Goal: Transaction & Acquisition: Purchase product/service

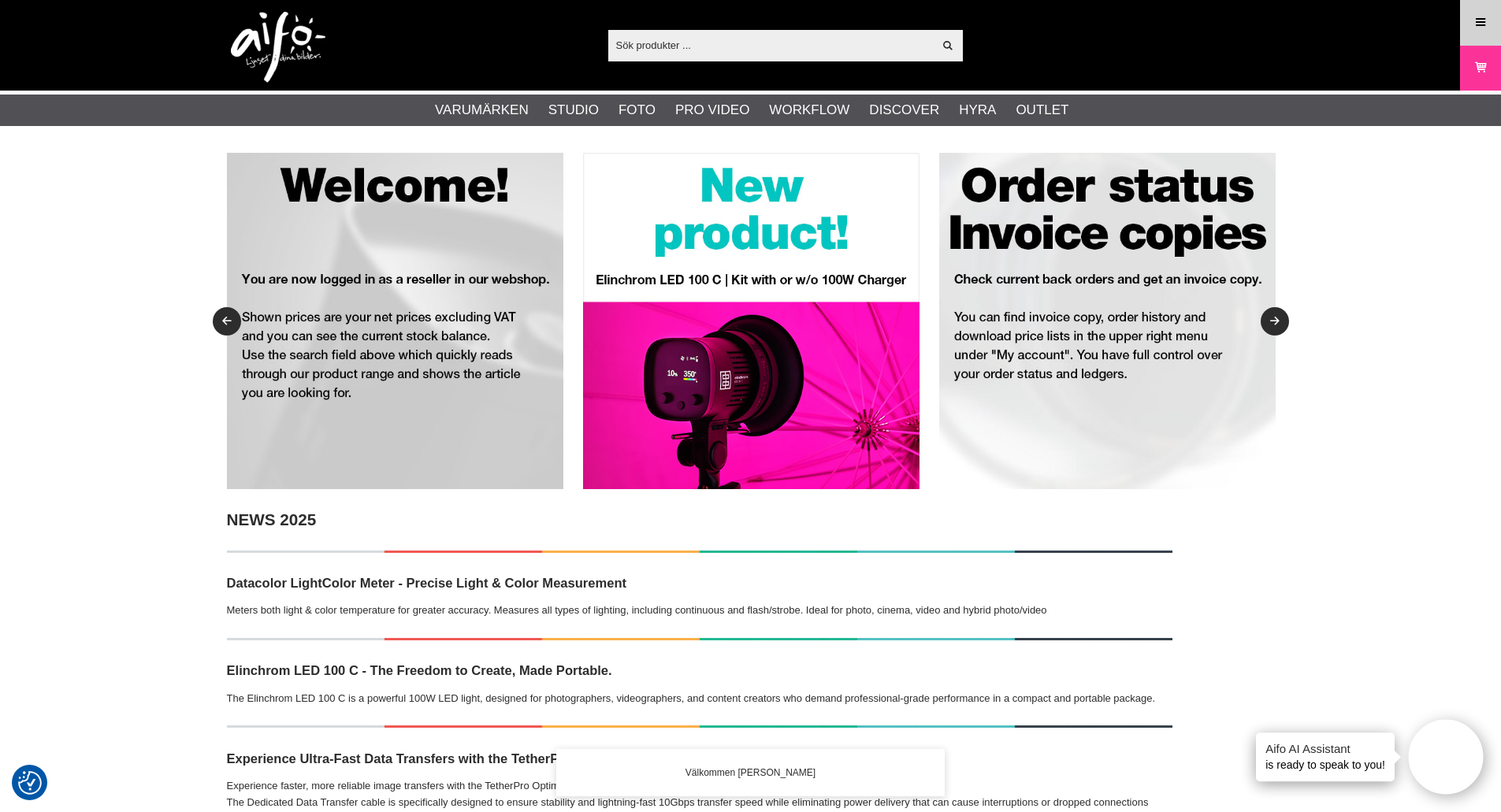
click at [1484, 25] on icon at bounding box center [1480, 22] width 14 height 17
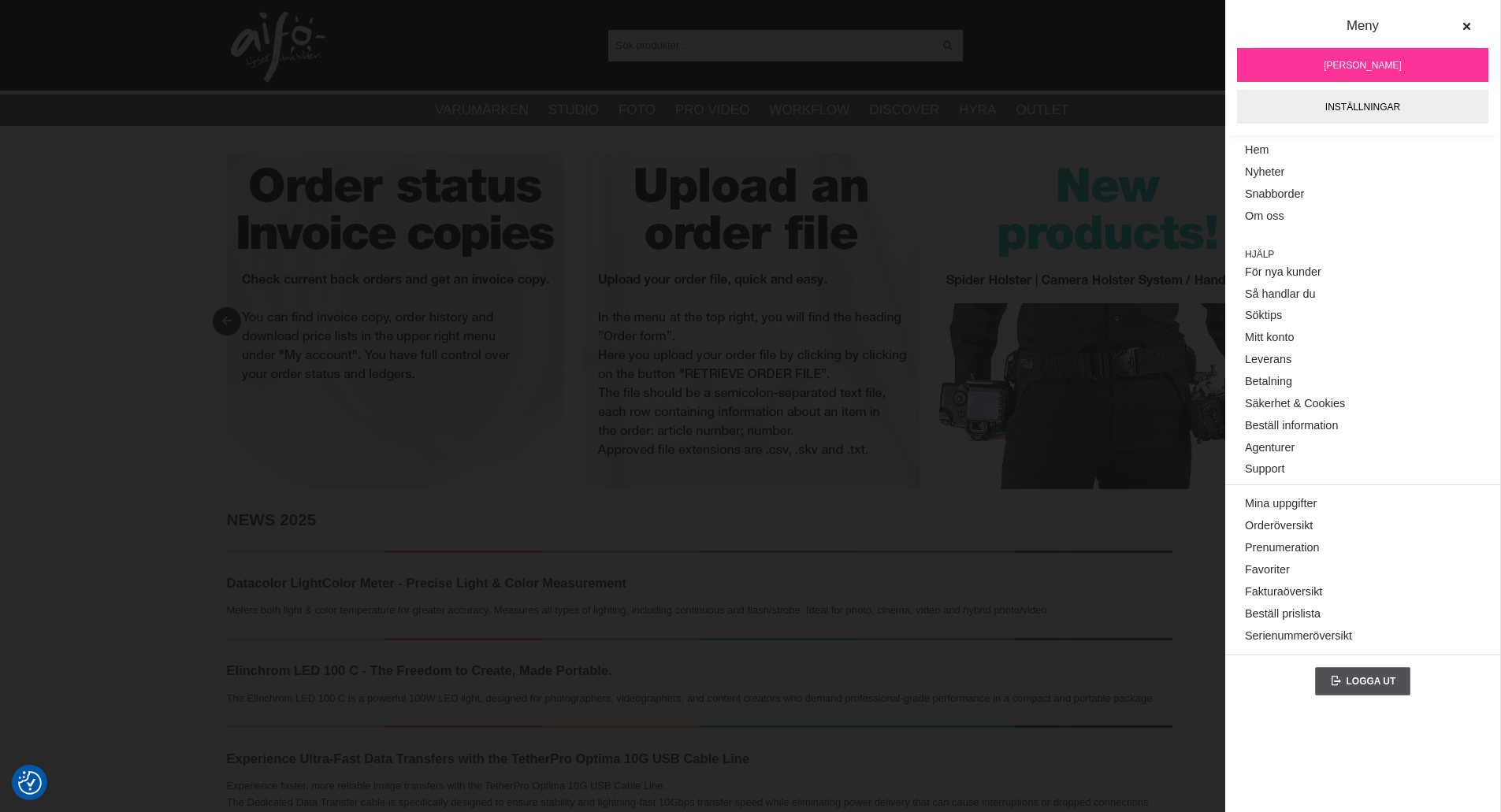
click at [1090, 212] on img at bounding box center [1108, 321] width 337 height 337
click at [902, 182] on img at bounding box center [752, 321] width 337 height 337
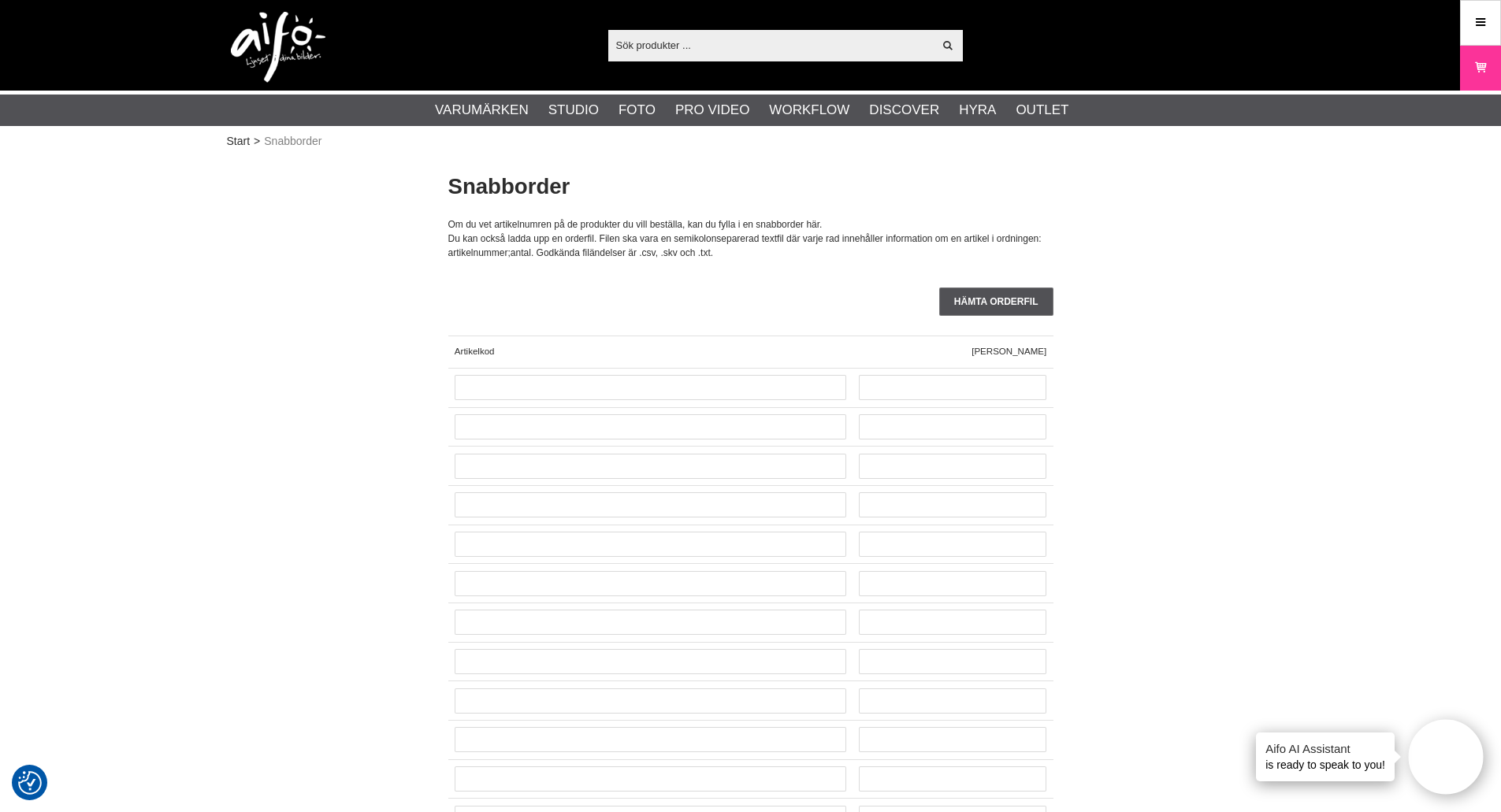
click at [659, 38] on input "text" at bounding box center [771, 45] width 325 height 23
click at [675, 41] on input "text" at bounding box center [771, 45] width 325 height 23
paste input "1094184"
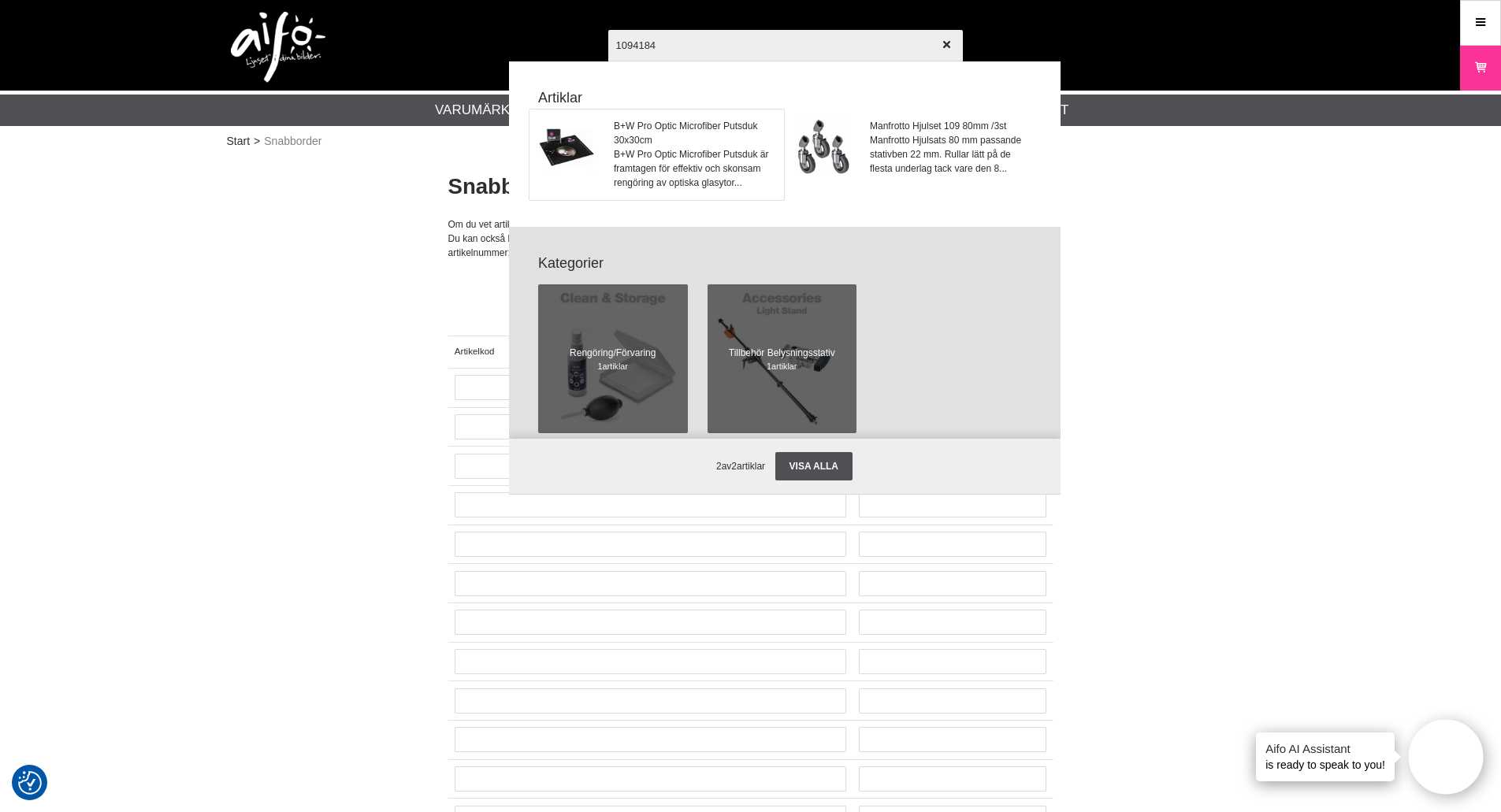
type input "1094184"
click at [638, 127] on span "B+W Pro Optic Microfiber Putsduk 30x30cm" at bounding box center [694, 133] width 160 height 28
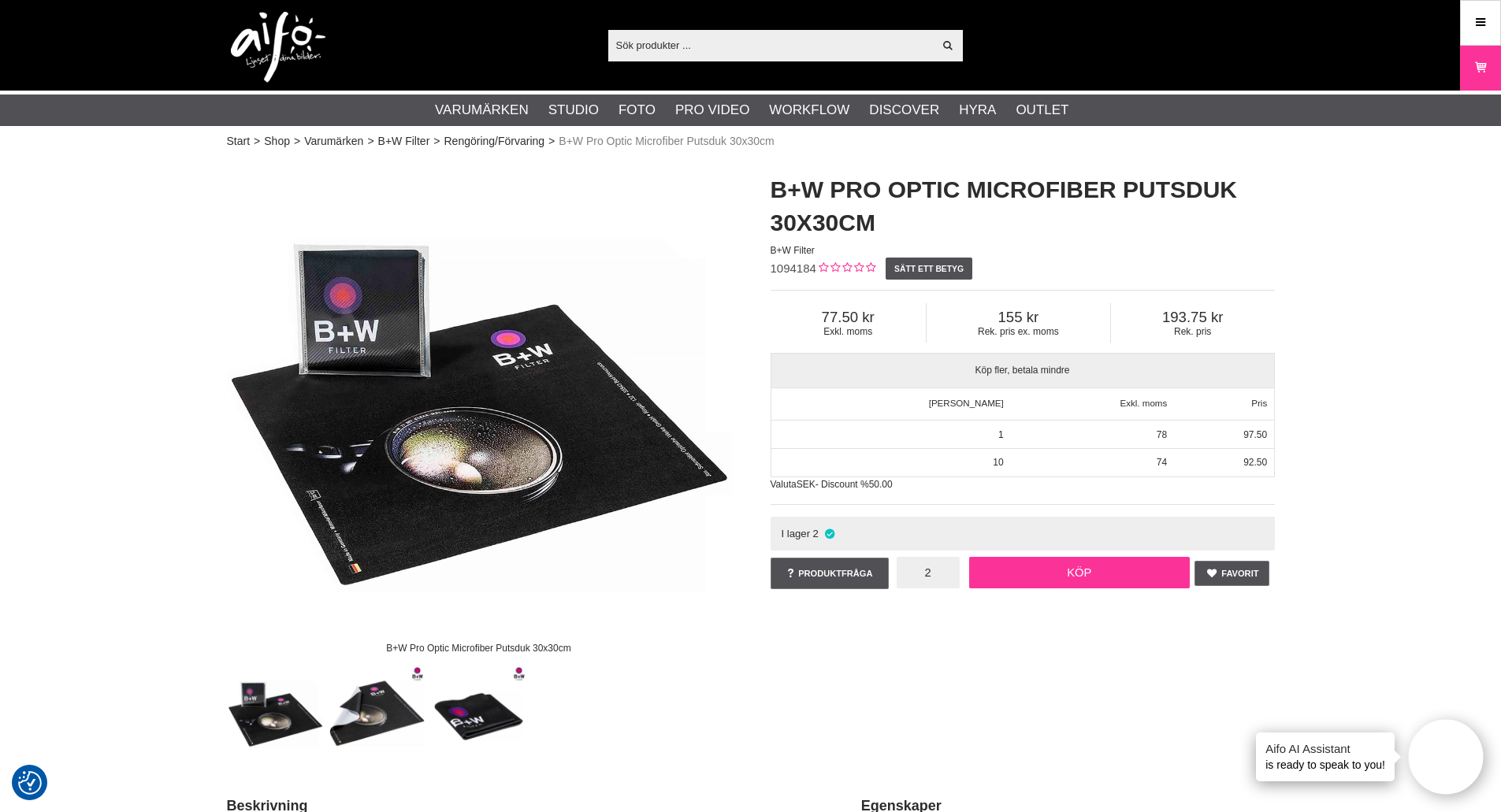
type input "2"
click at [1013, 581] on link "Köp" at bounding box center [1079, 572] width 221 height 32
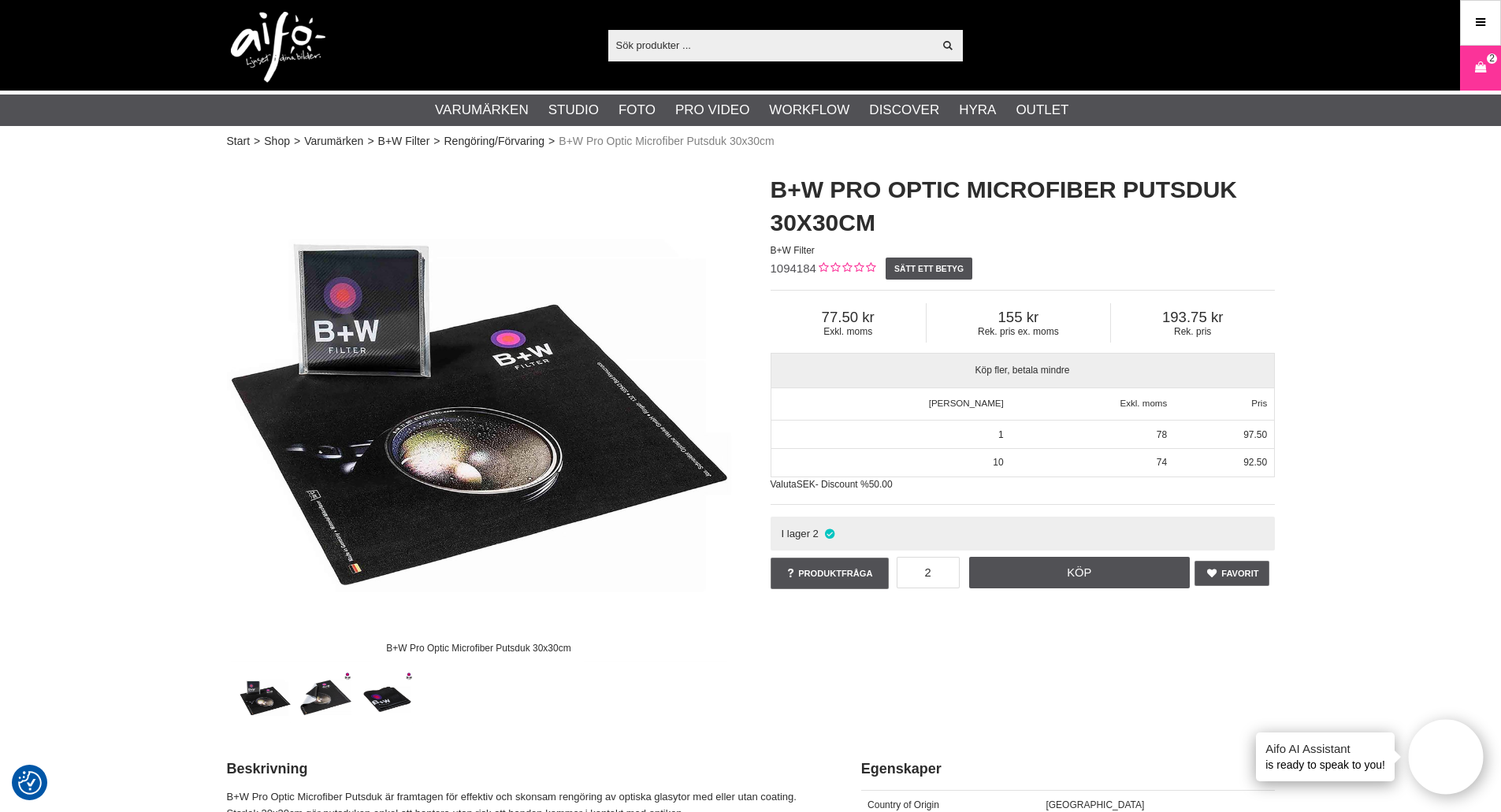
click at [682, 49] on input "text" at bounding box center [771, 45] width 325 height 23
paste input "LA-2031"
type input "LA-2031"
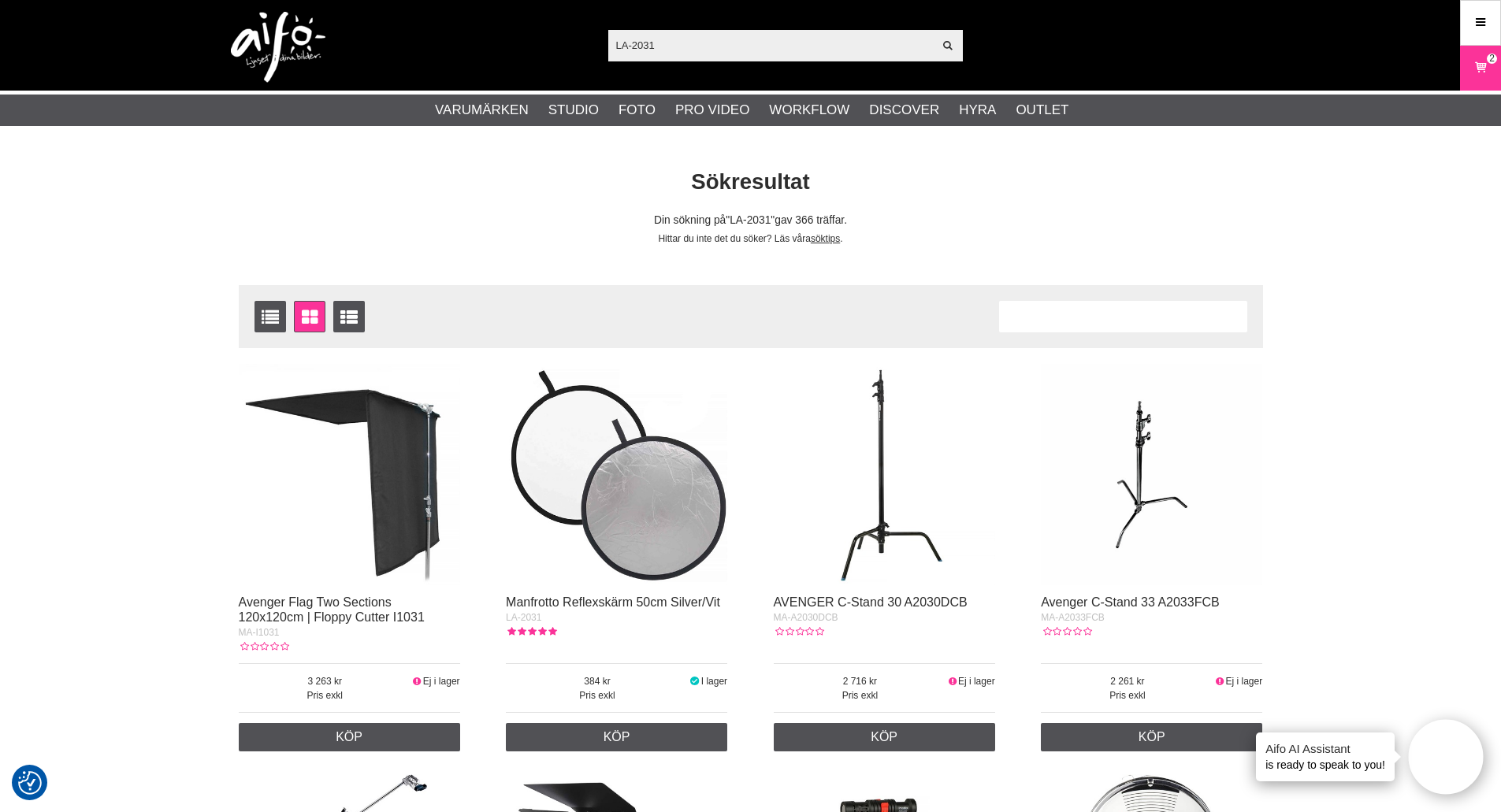
click at [665, 474] on img at bounding box center [616, 474] width 222 height 221
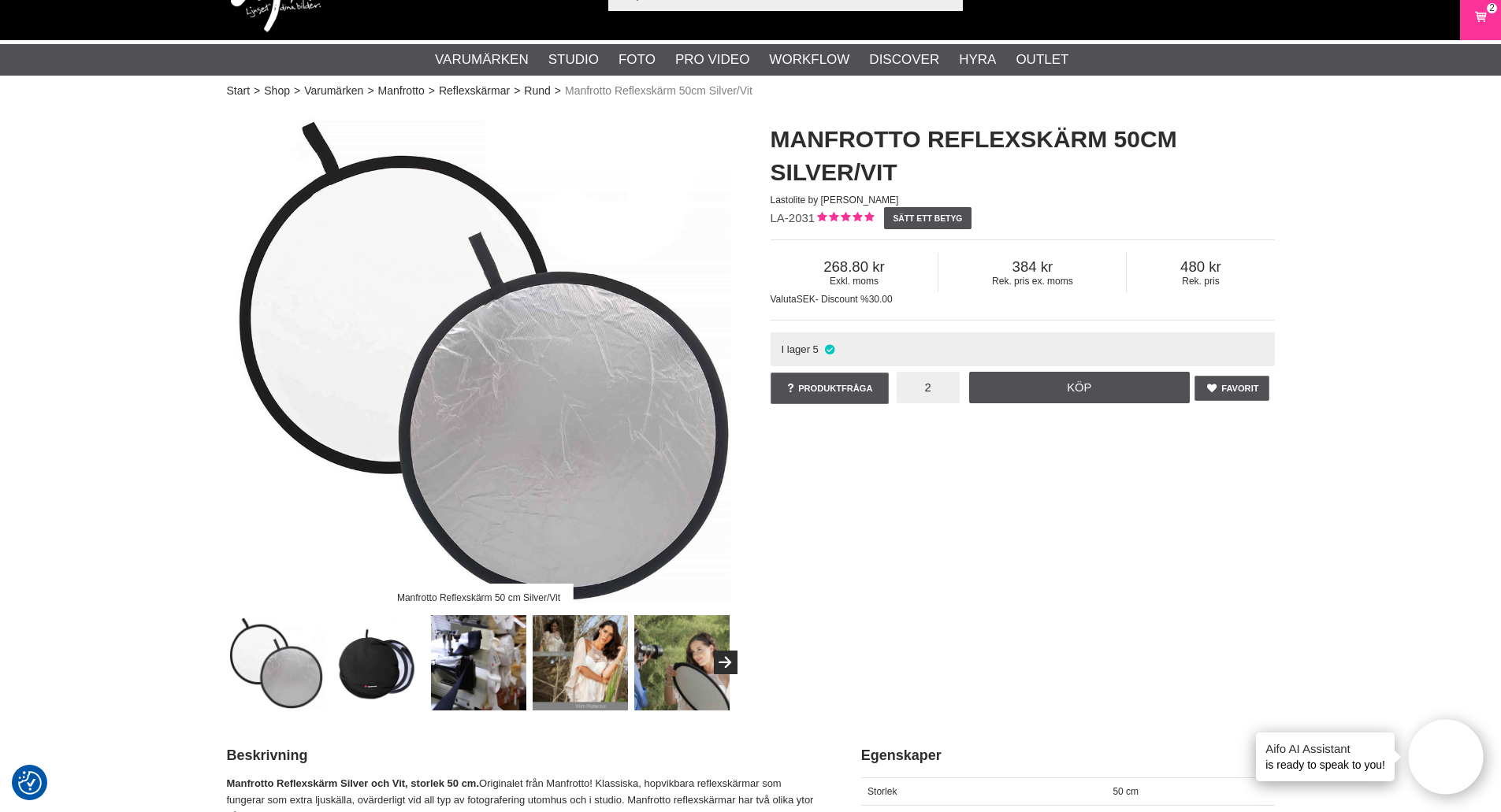
scroll to position [79, 0]
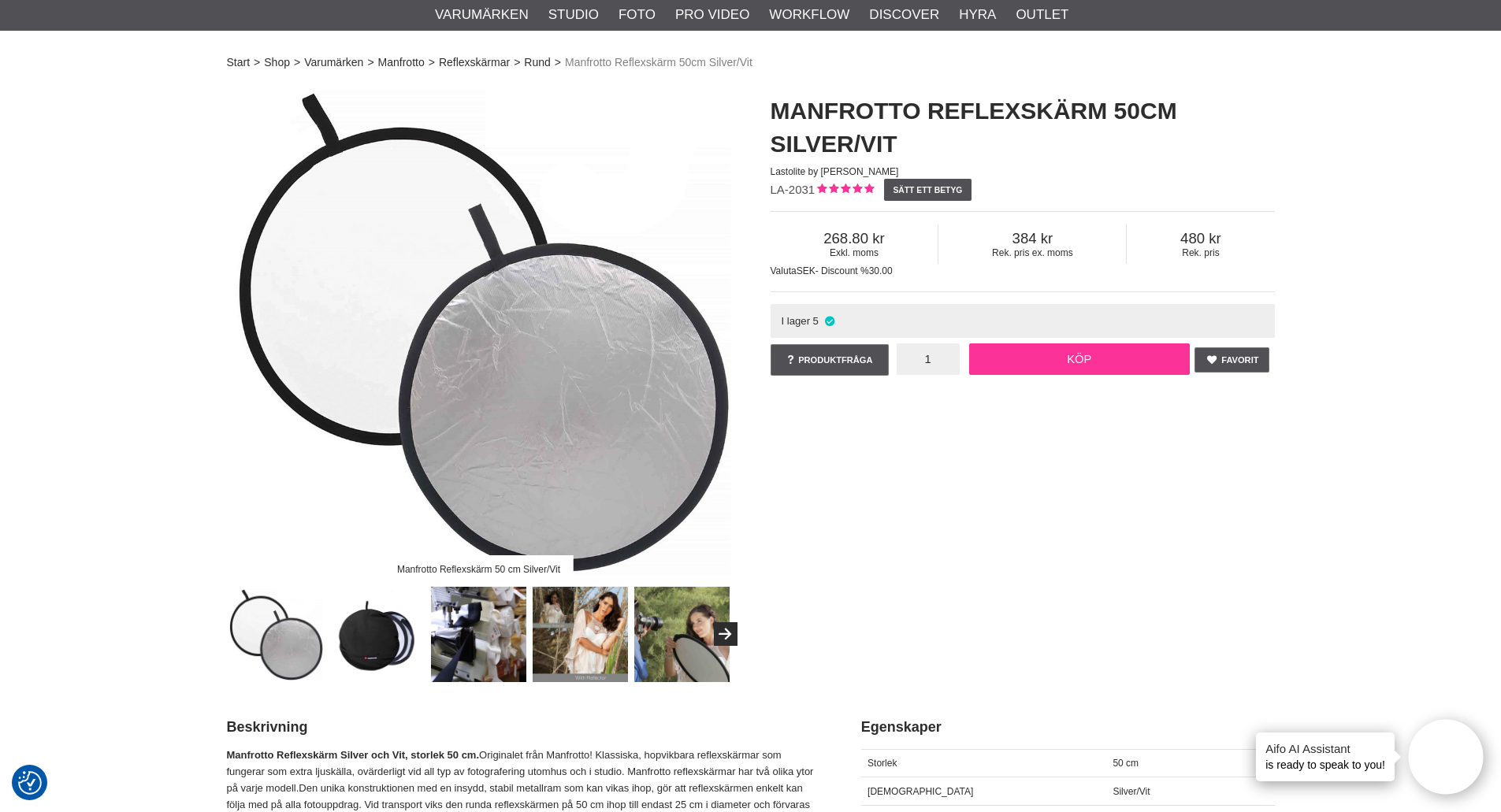
type input "1"
click at [1060, 354] on link "Köp" at bounding box center [1079, 359] width 221 height 32
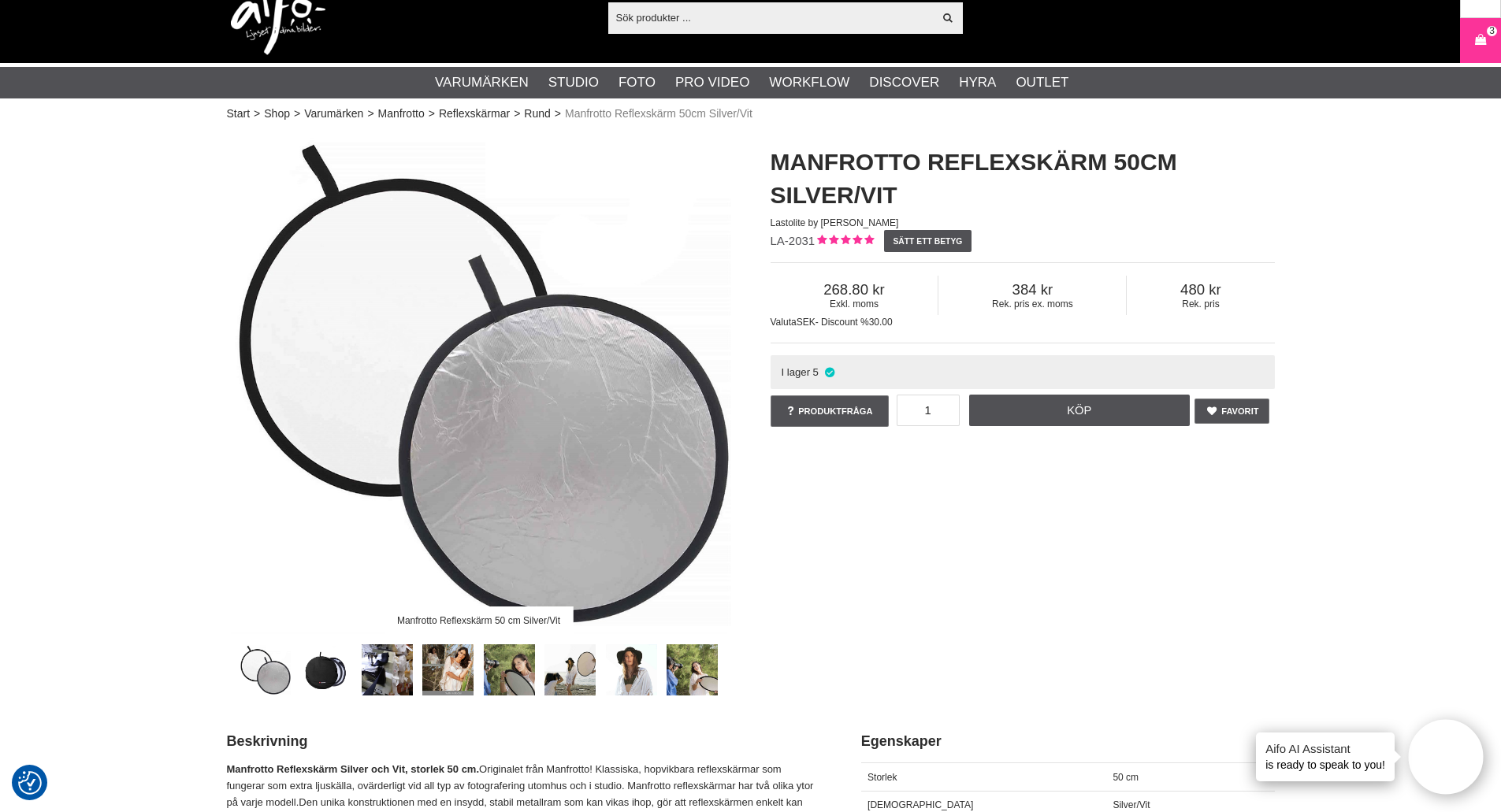
scroll to position [0, 0]
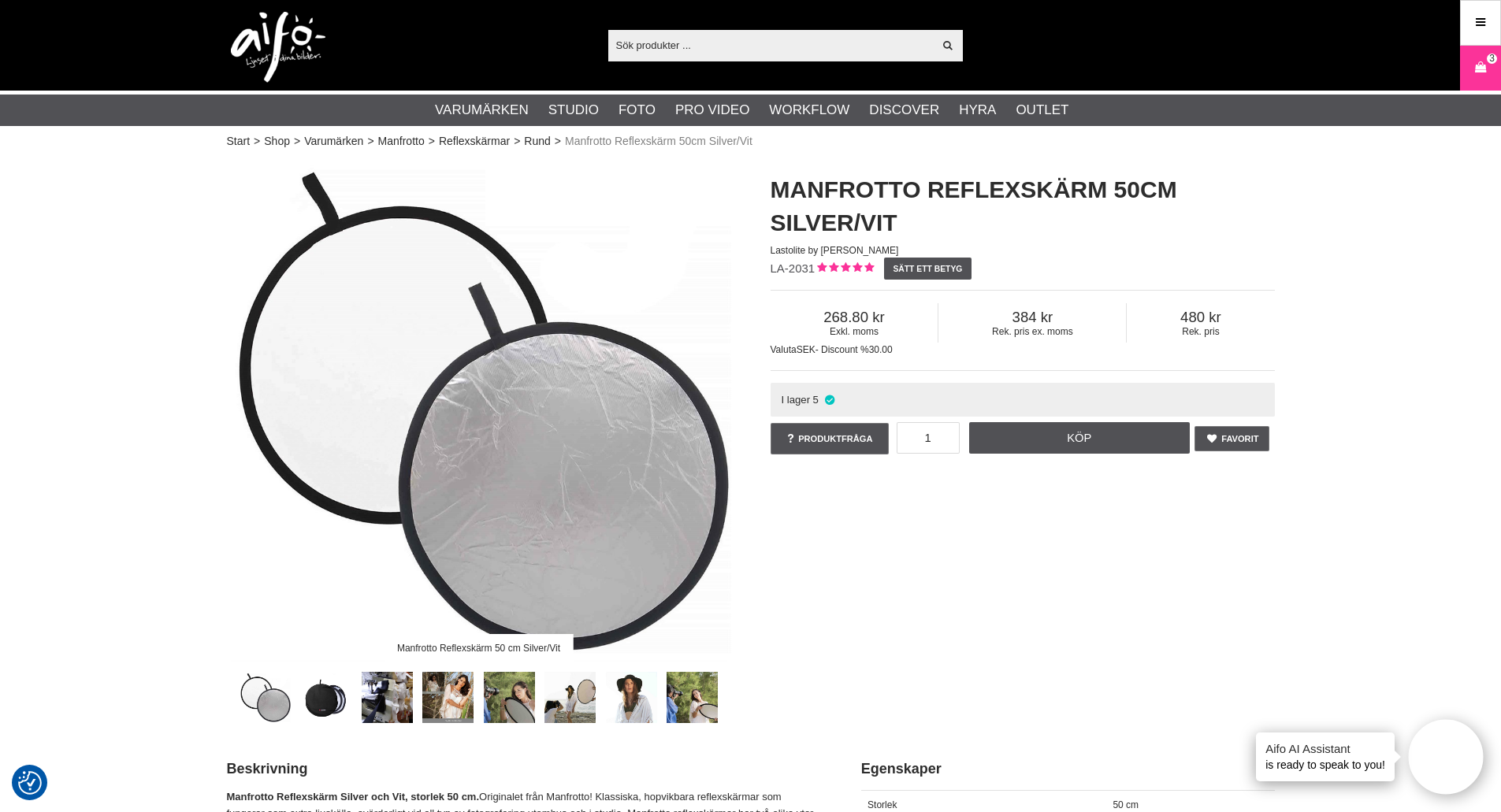
click at [641, 52] on input "text" at bounding box center [771, 45] width 325 height 23
paste input "LA-1558"
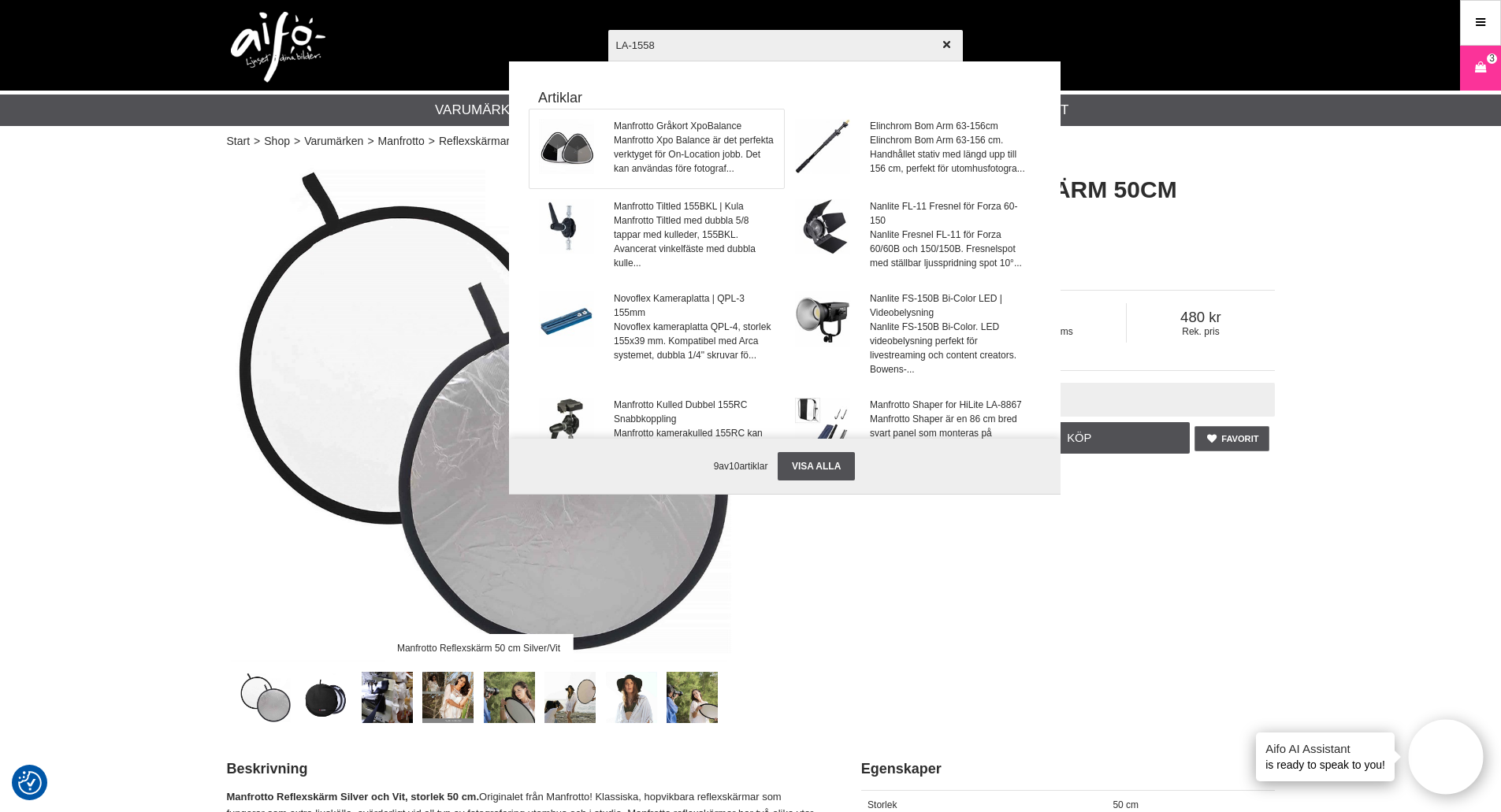
type input "LA-1558"
click at [660, 128] on span "Manfrotto Gråkort XpoBalance" at bounding box center [694, 125] width 160 height 14
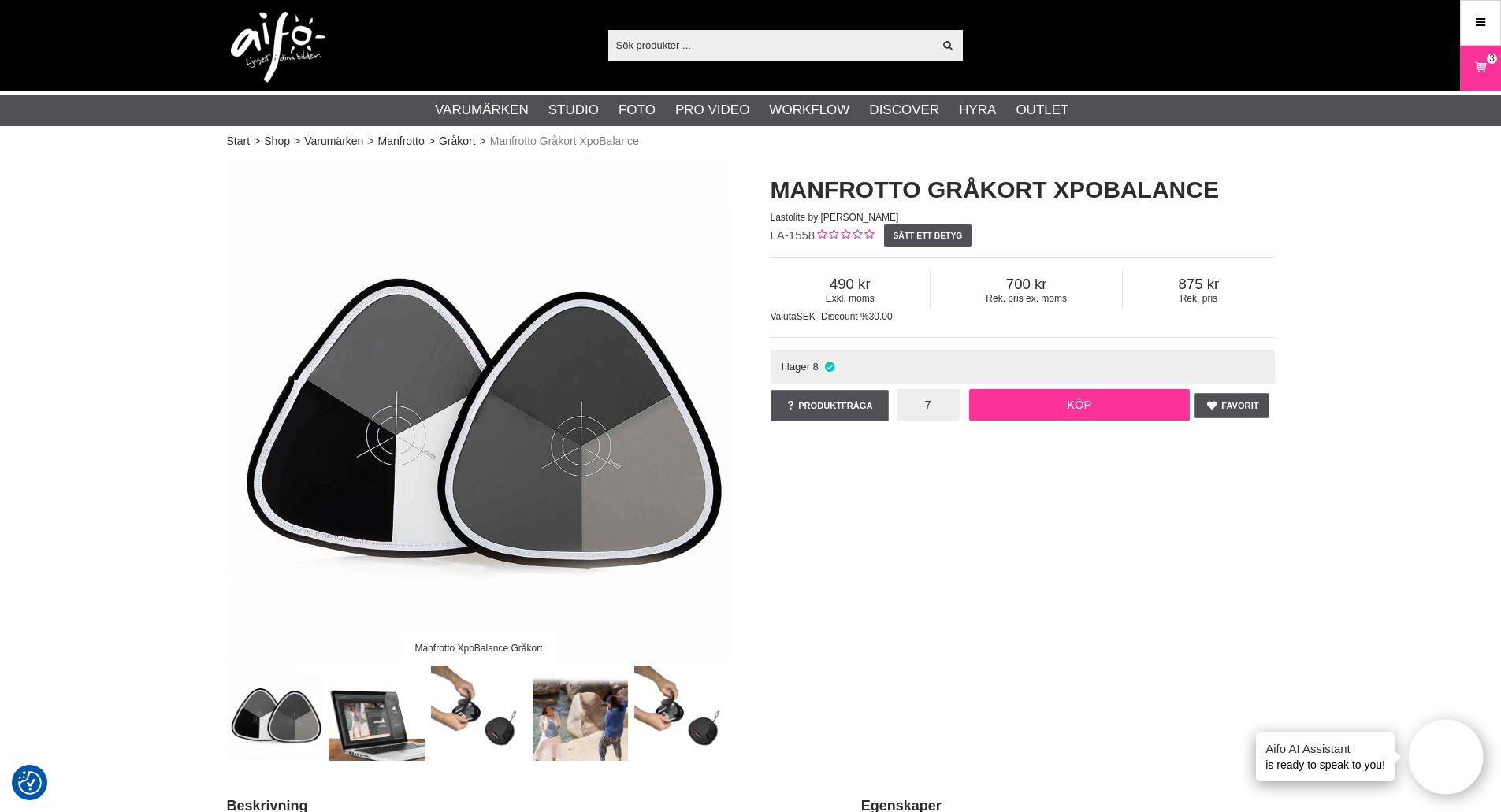
type input "7"
click at [1021, 400] on link "Köp" at bounding box center [1079, 405] width 221 height 32
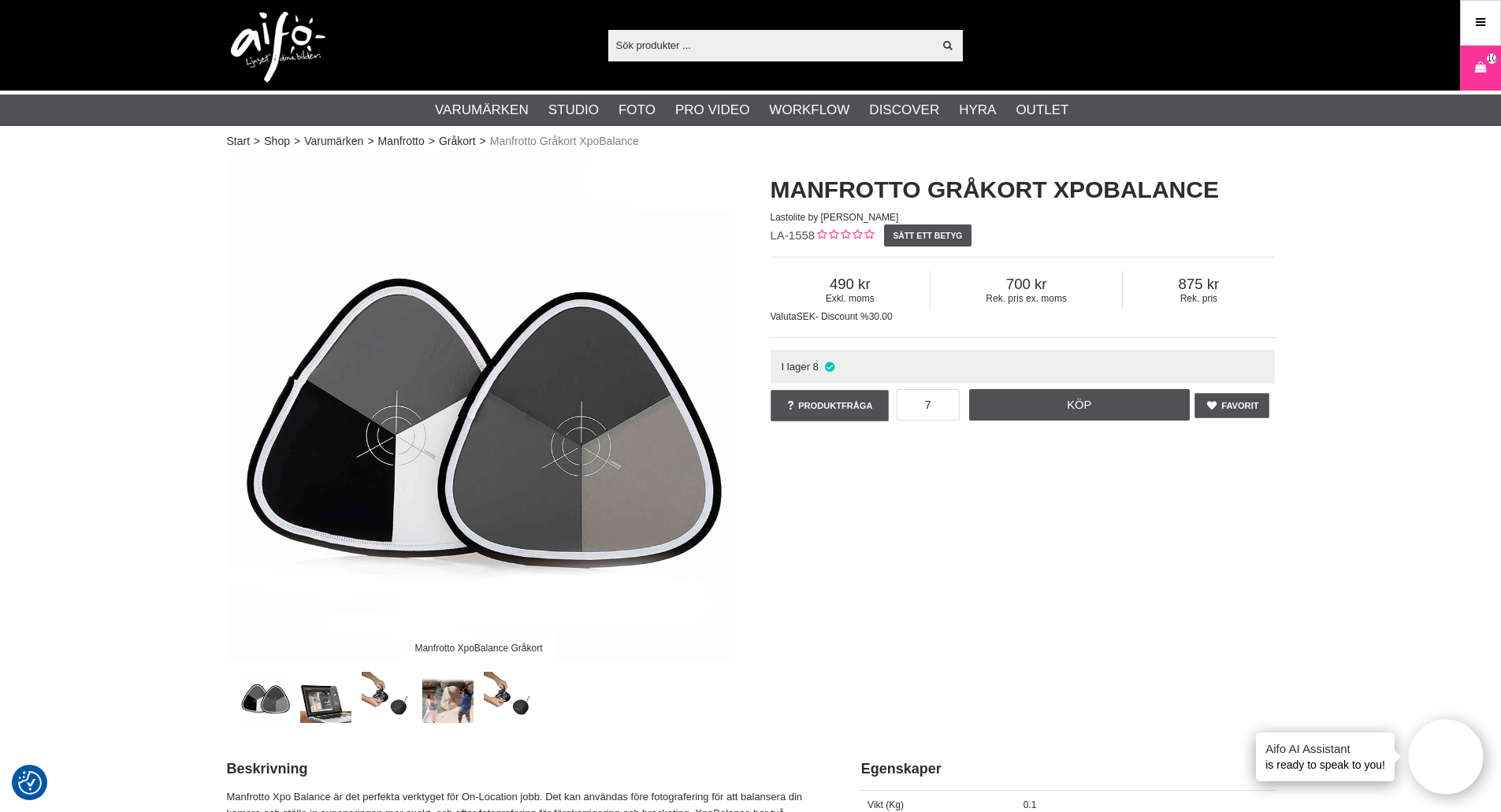
click at [694, 45] on input "text" at bounding box center [771, 45] width 325 height 23
paste input "LA-2006"
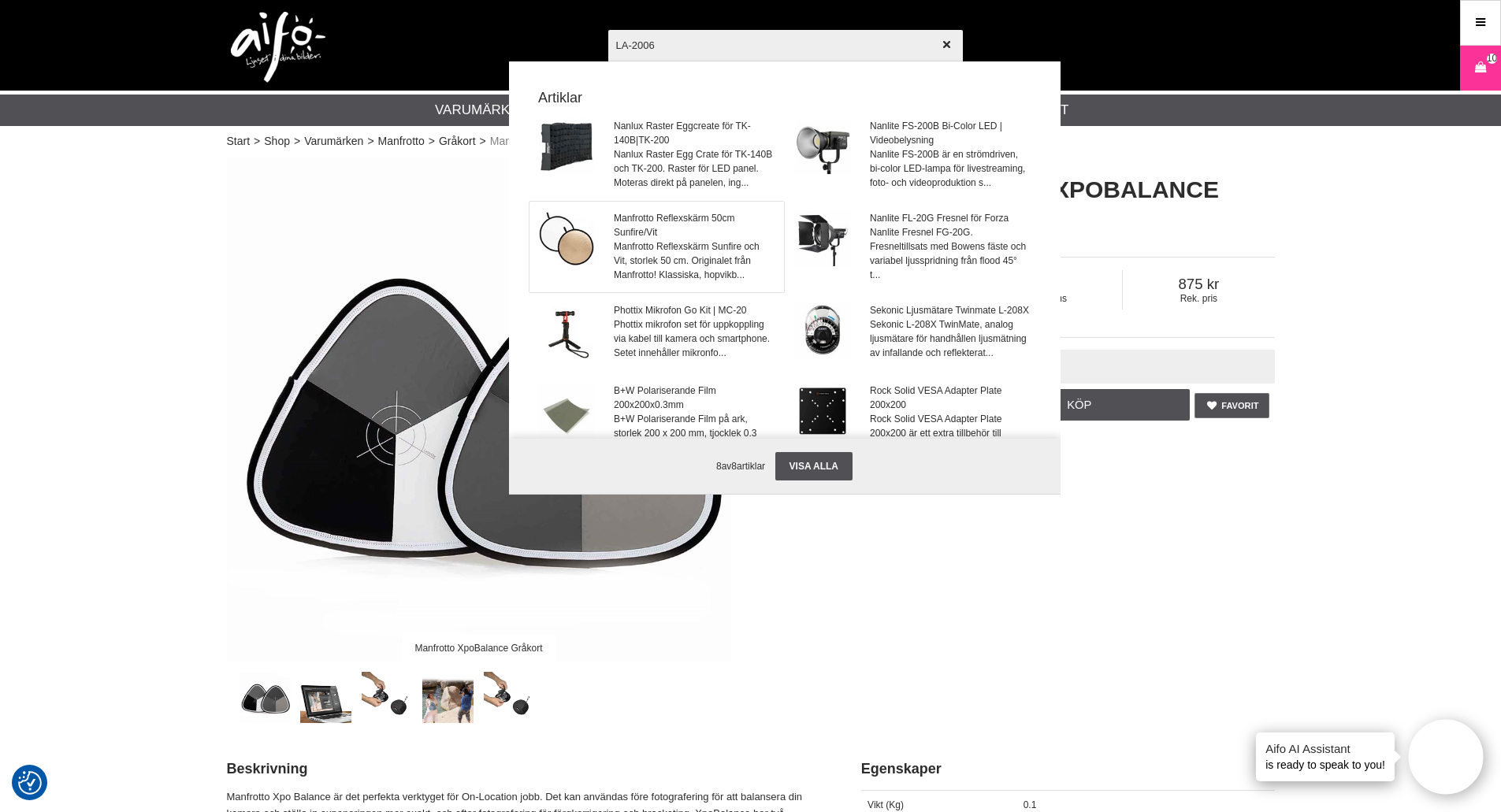
type input "LA-2006"
click at [637, 240] on span "Manfrotto Reflexskärm 50cm Sunfire/Vit" at bounding box center [694, 226] width 160 height 28
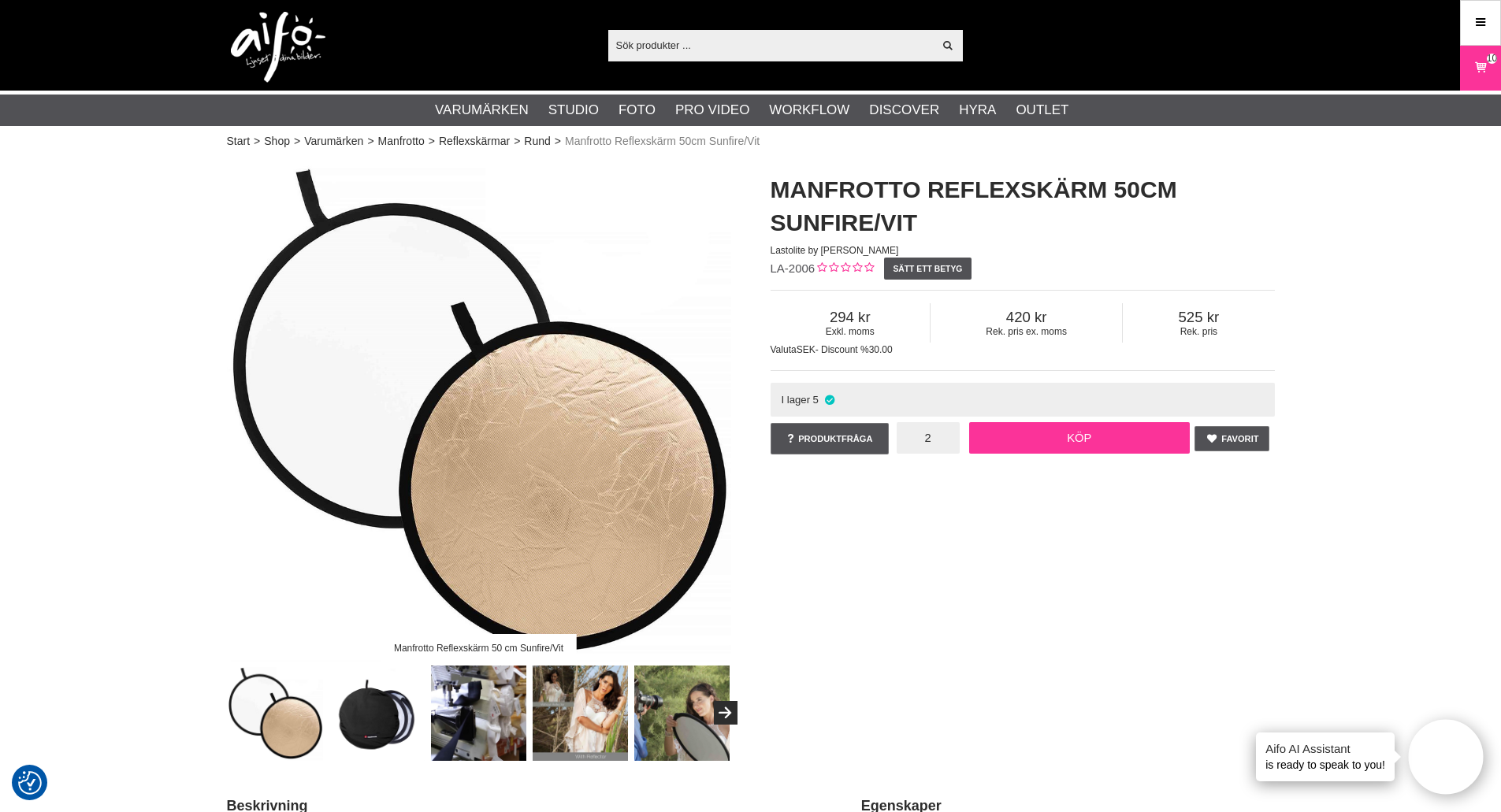
type input "2"
click at [977, 432] on link "Köp" at bounding box center [1079, 438] width 221 height 32
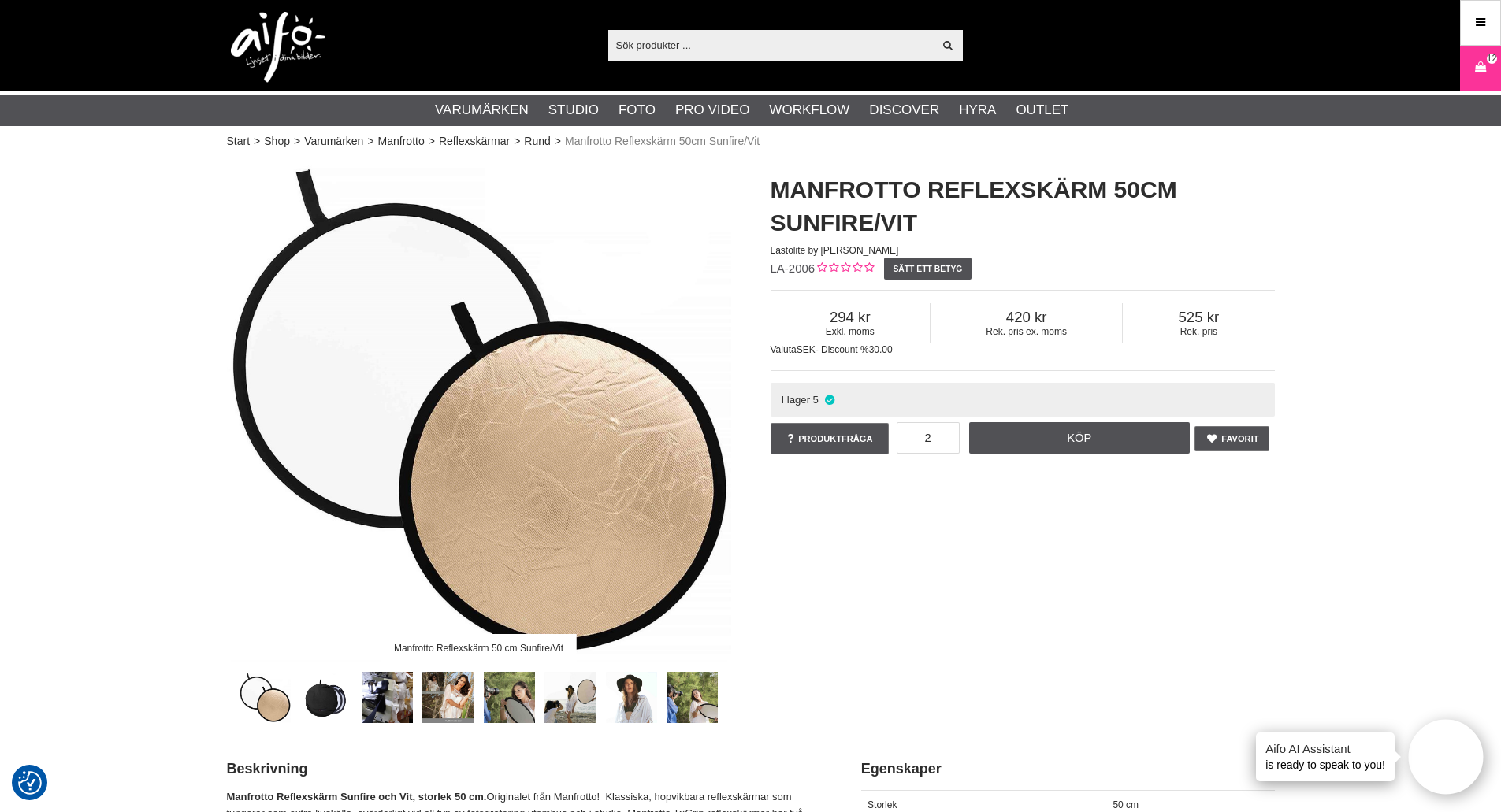
click at [670, 53] on input "text" at bounding box center [771, 45] width 325 height 23
paste input "LA-3631"
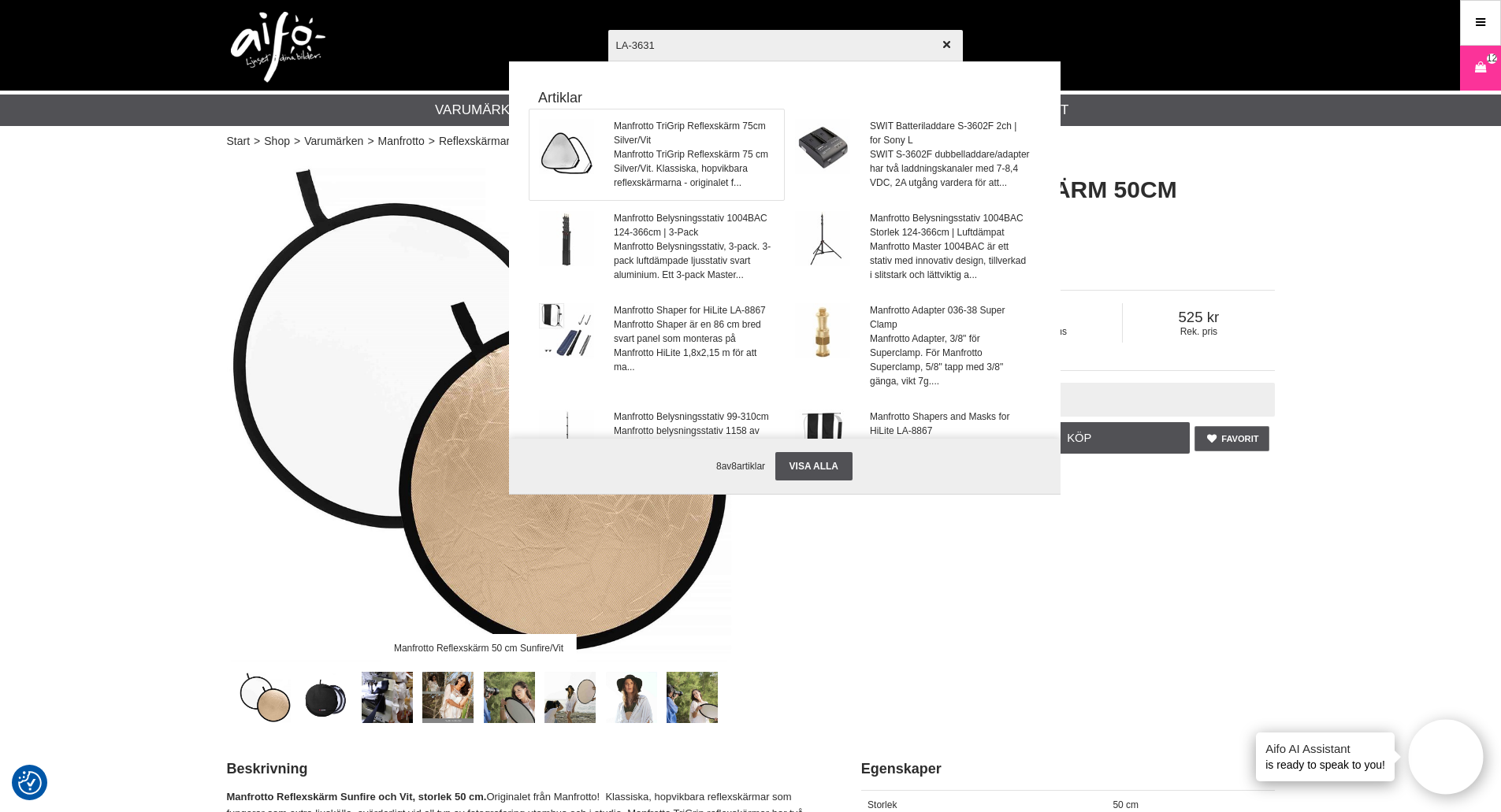
type input "LA-3631"
click at [655, 134] on span "Manfrotto TriGrip Reflexskärm 75cm Silver/Vit" at bounding box center [694, 133] width 160 height 28
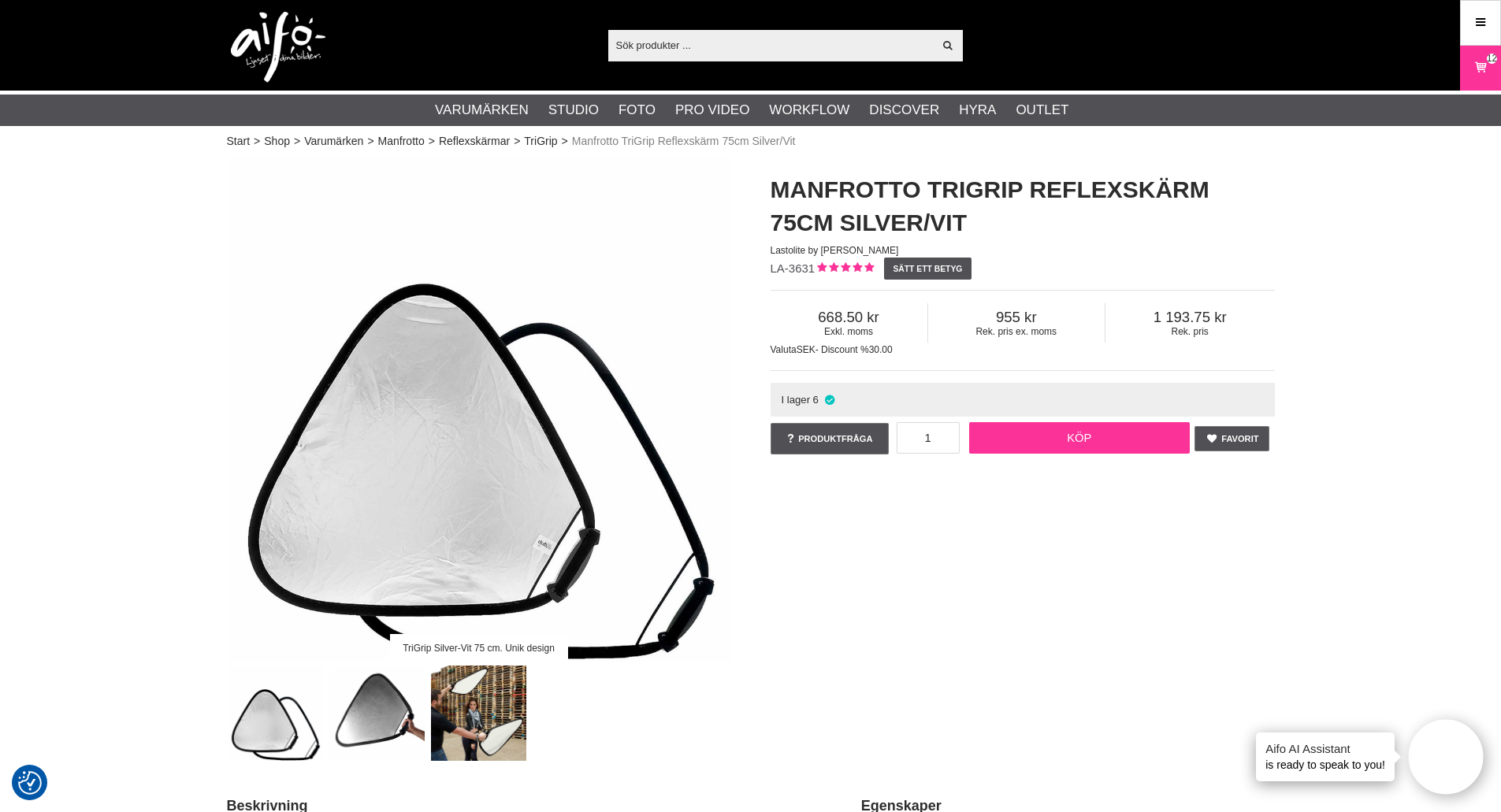
click at [1075, 437] on link "Köp" at bounding box center [1079, 438] width 221 height 32
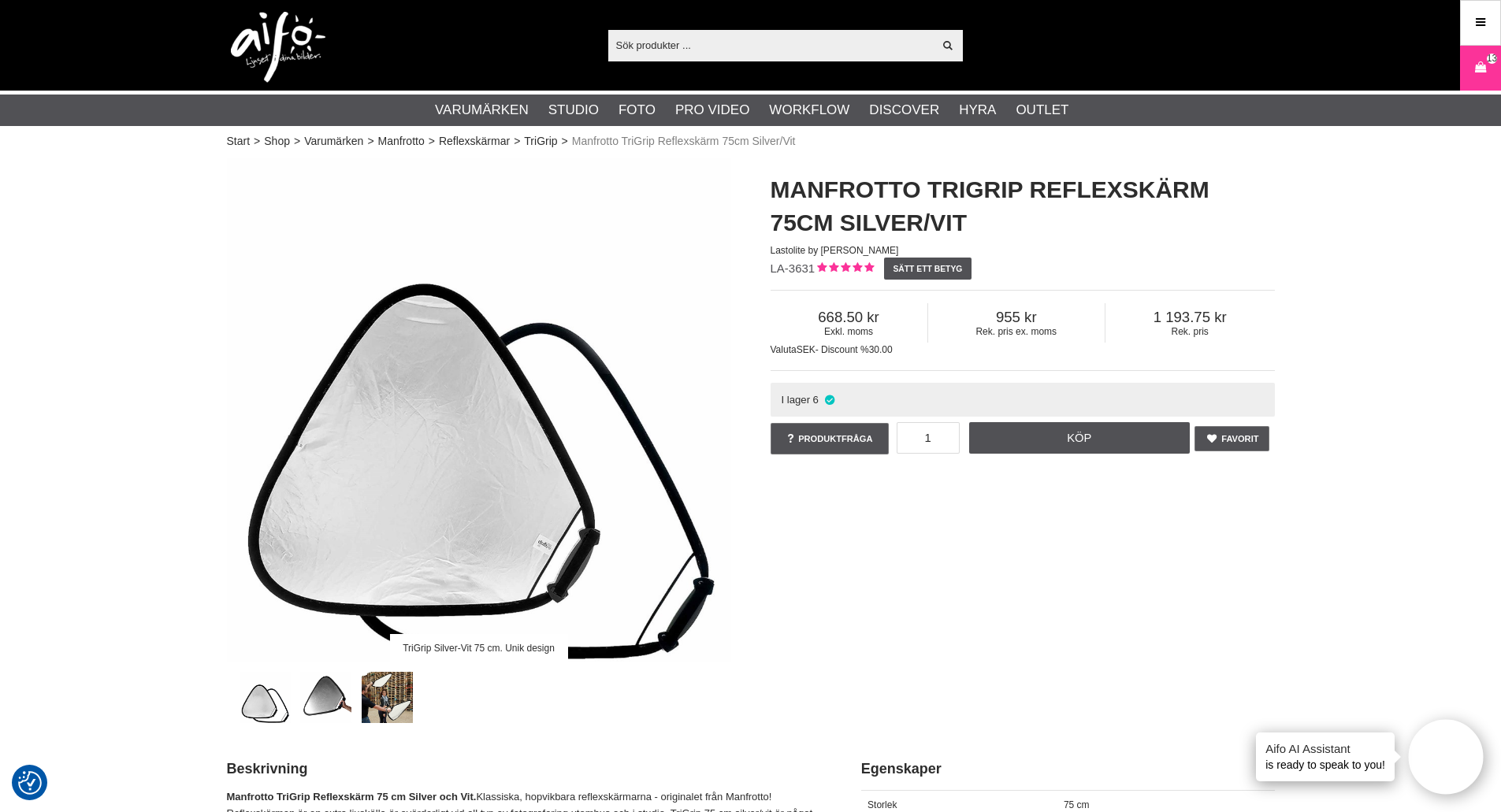
click at [661, 46] on input "text" at bounding box center [771, 45] width 325 height 23
paste input "LA-3806"
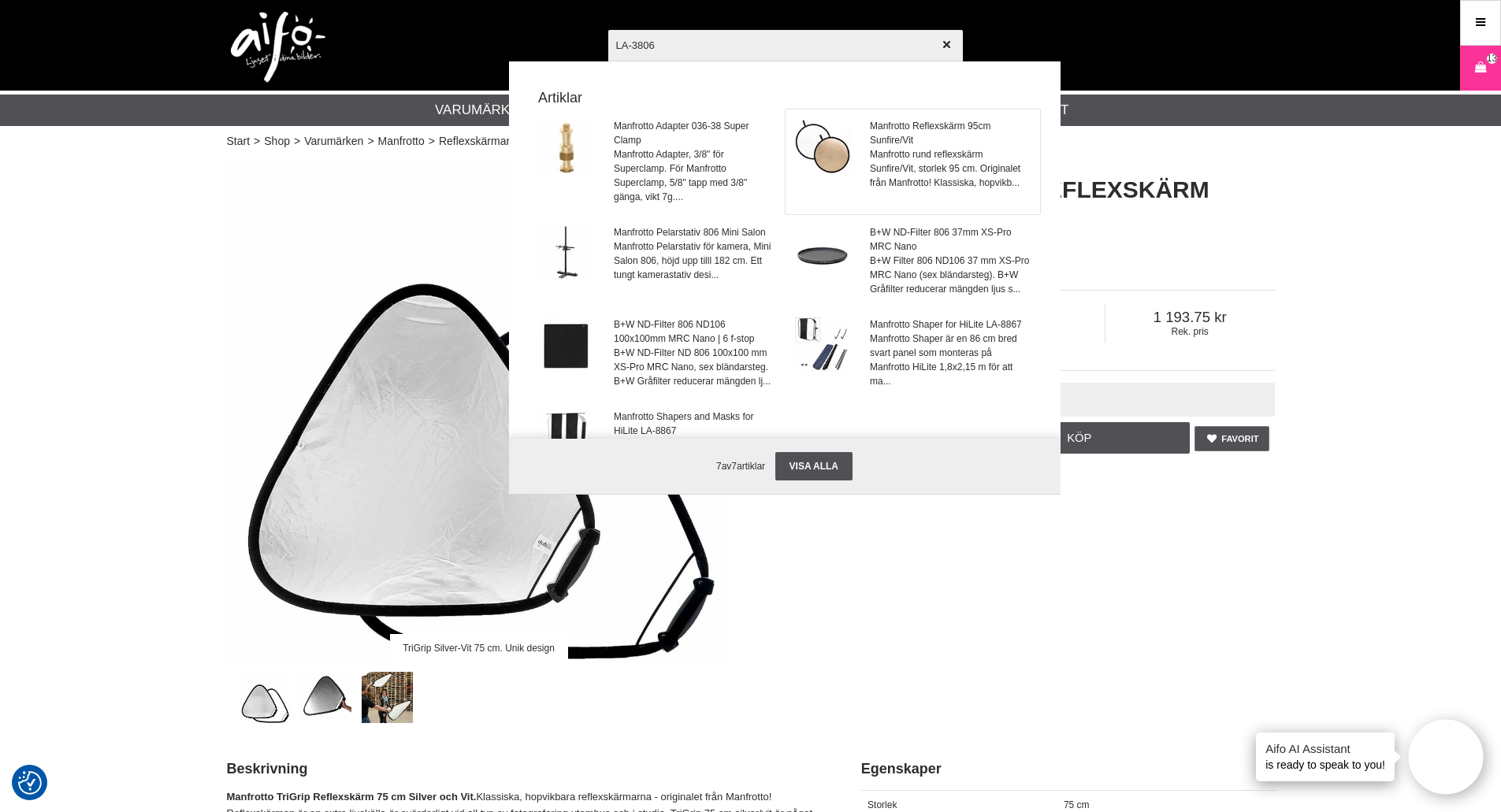
type input "LA-3806"
click at [817, 142] on img at bounding box center [822, 146] width 55 height 55
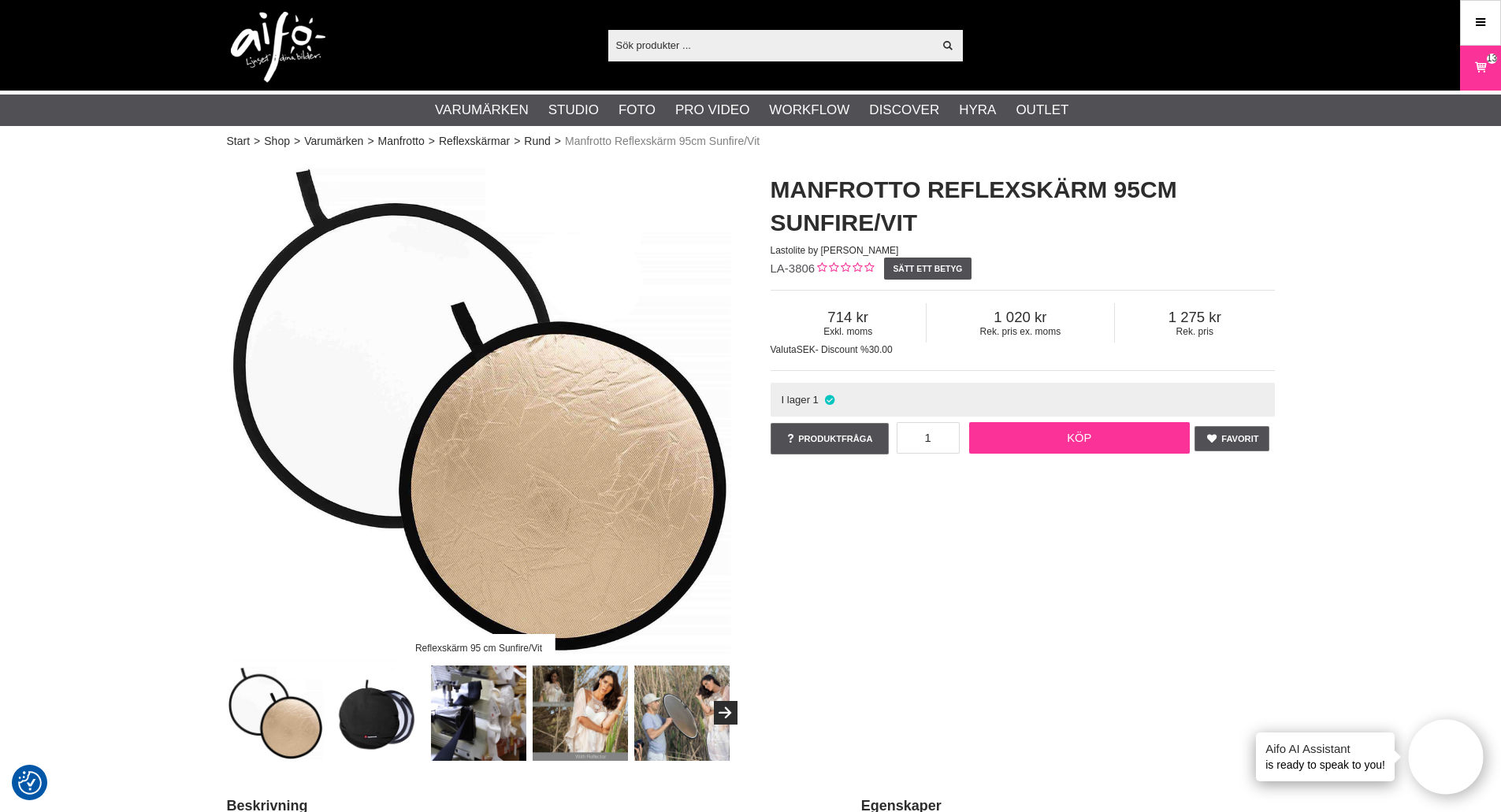
click at [1020, 436] on link "Köp" at bounding box center [1079, 438] width 221 height 32
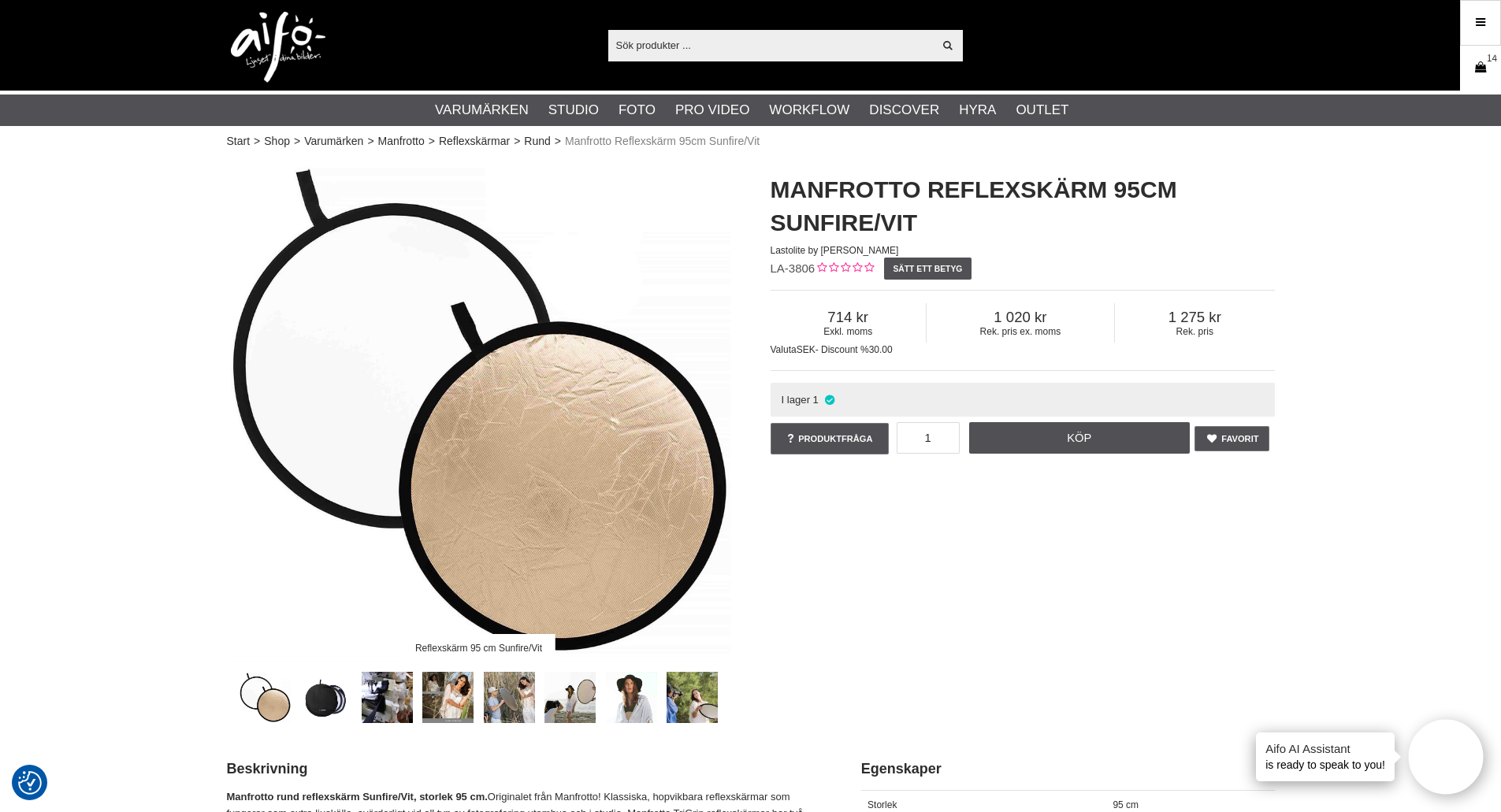
click at [1471, 61] on link "Varukorg 14" at bounding box center [1480, 68] width 39 height 37
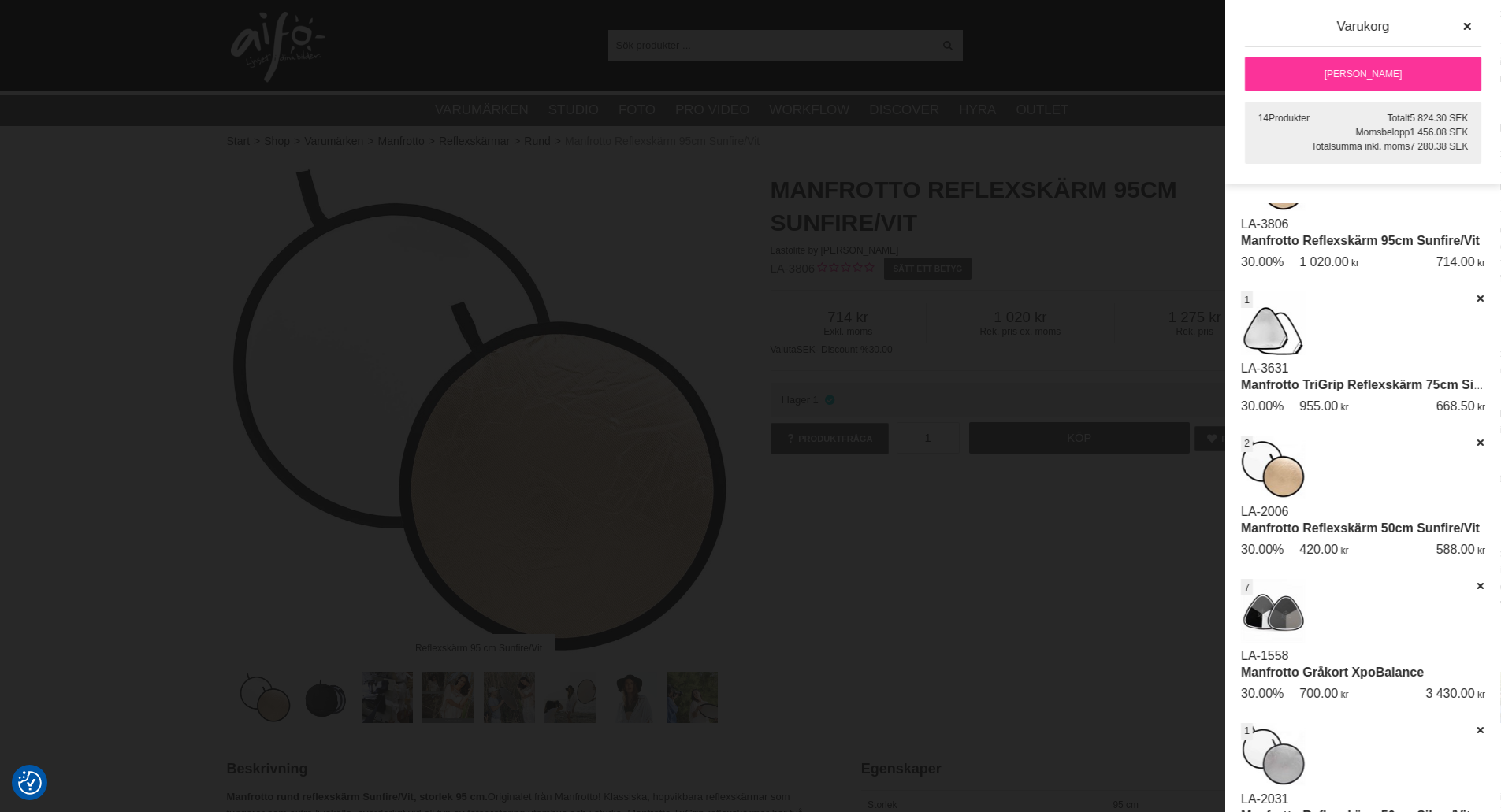
scroll to position [79, 0]
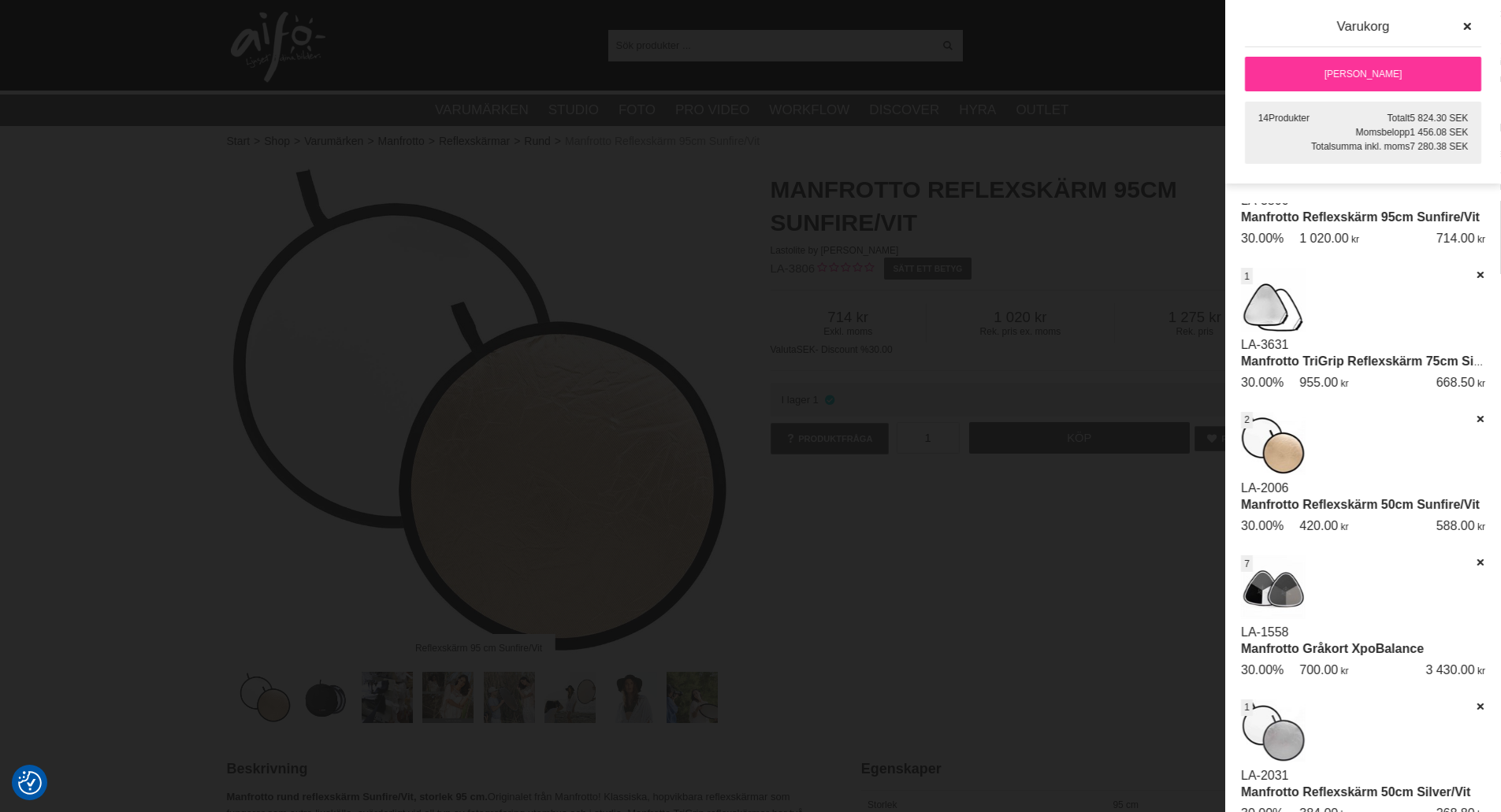
click at [1374, 69] on link "[PERSON_NAME]" at bounding box center [1363, 74] width 236 height 35
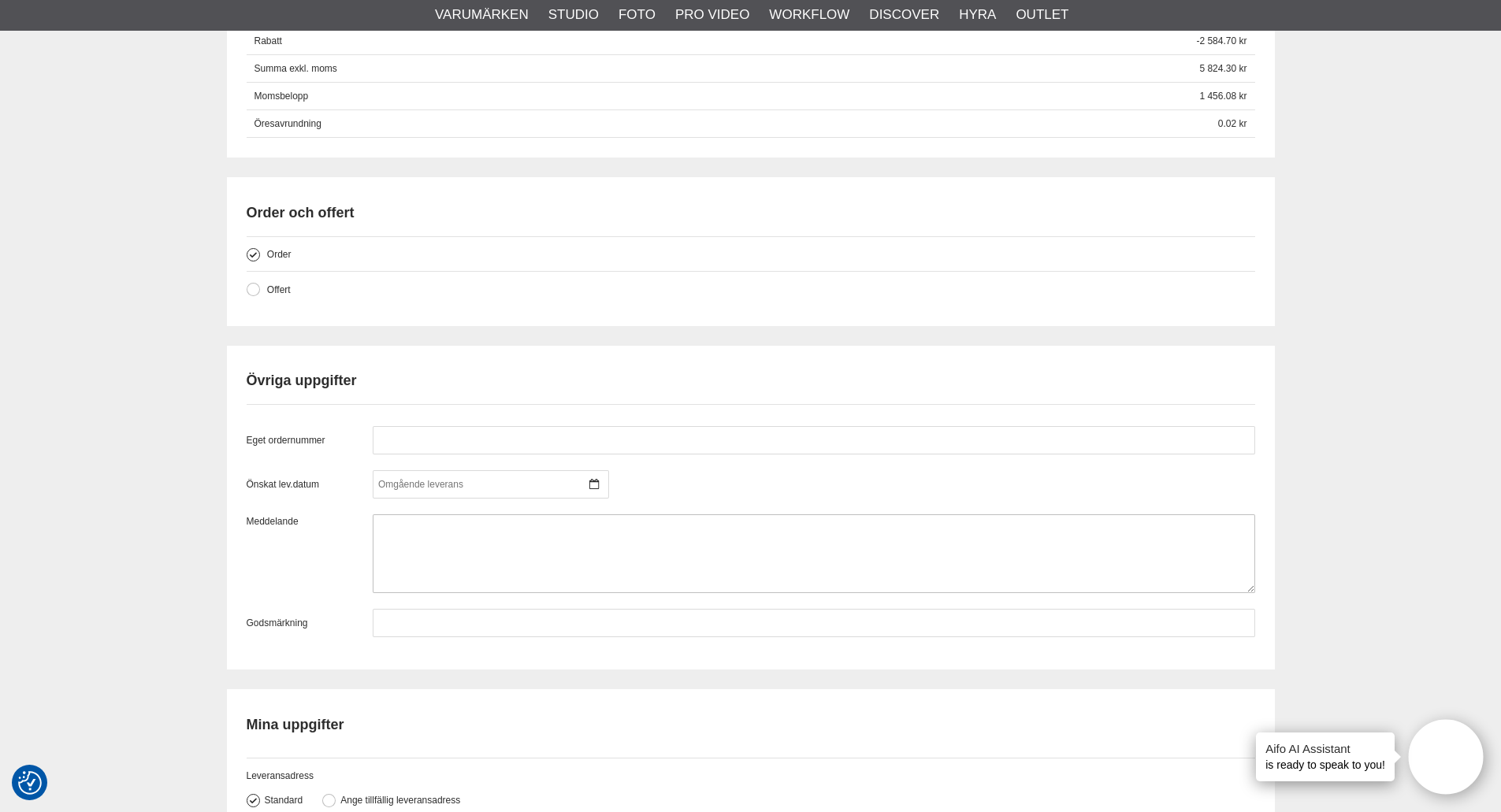
scroll to position [1339, 0]
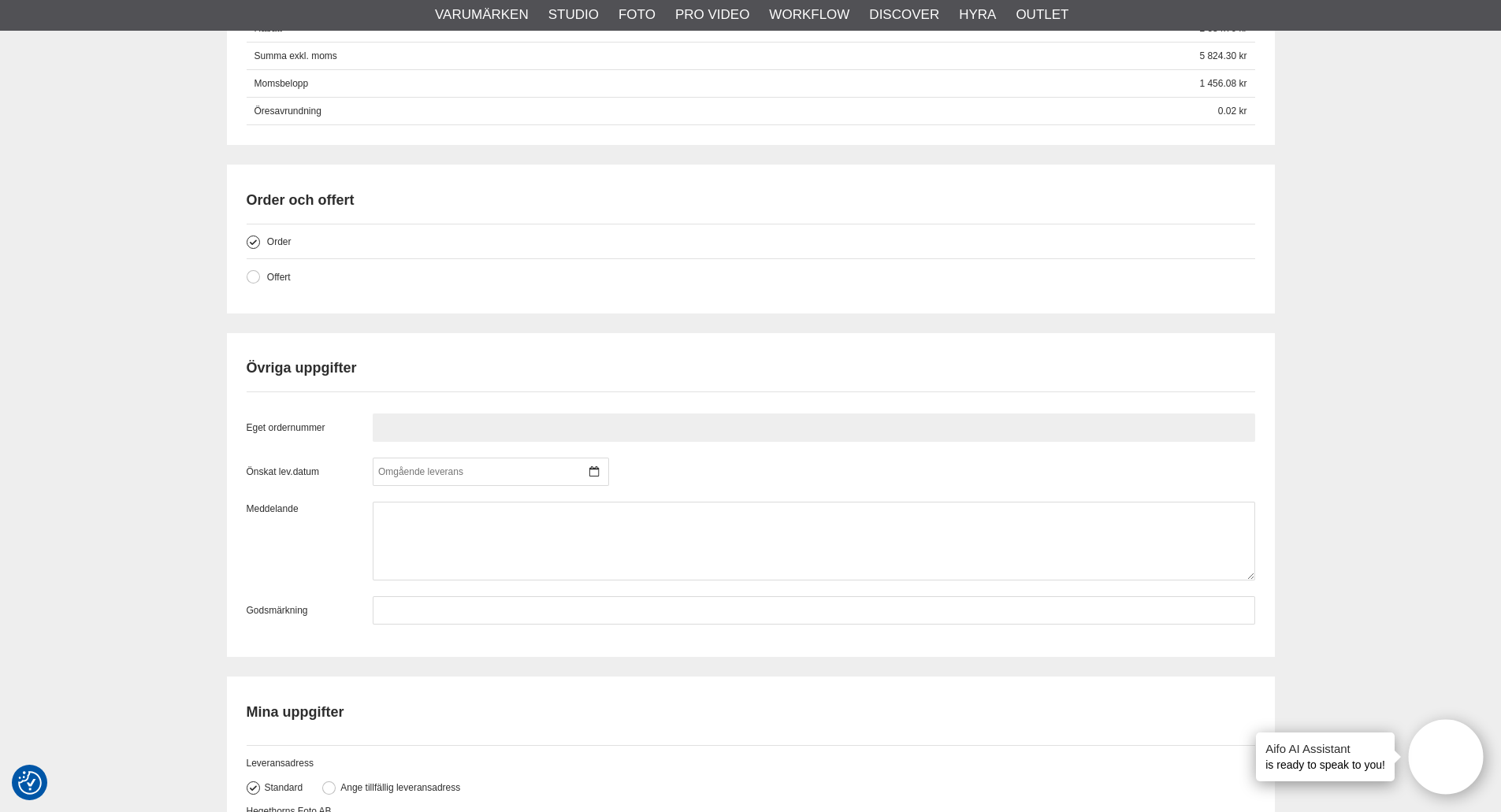
click at [451, 430] on input "text" at bounding box center [814, 428] width 883 height 28
type input "inköp 8376"
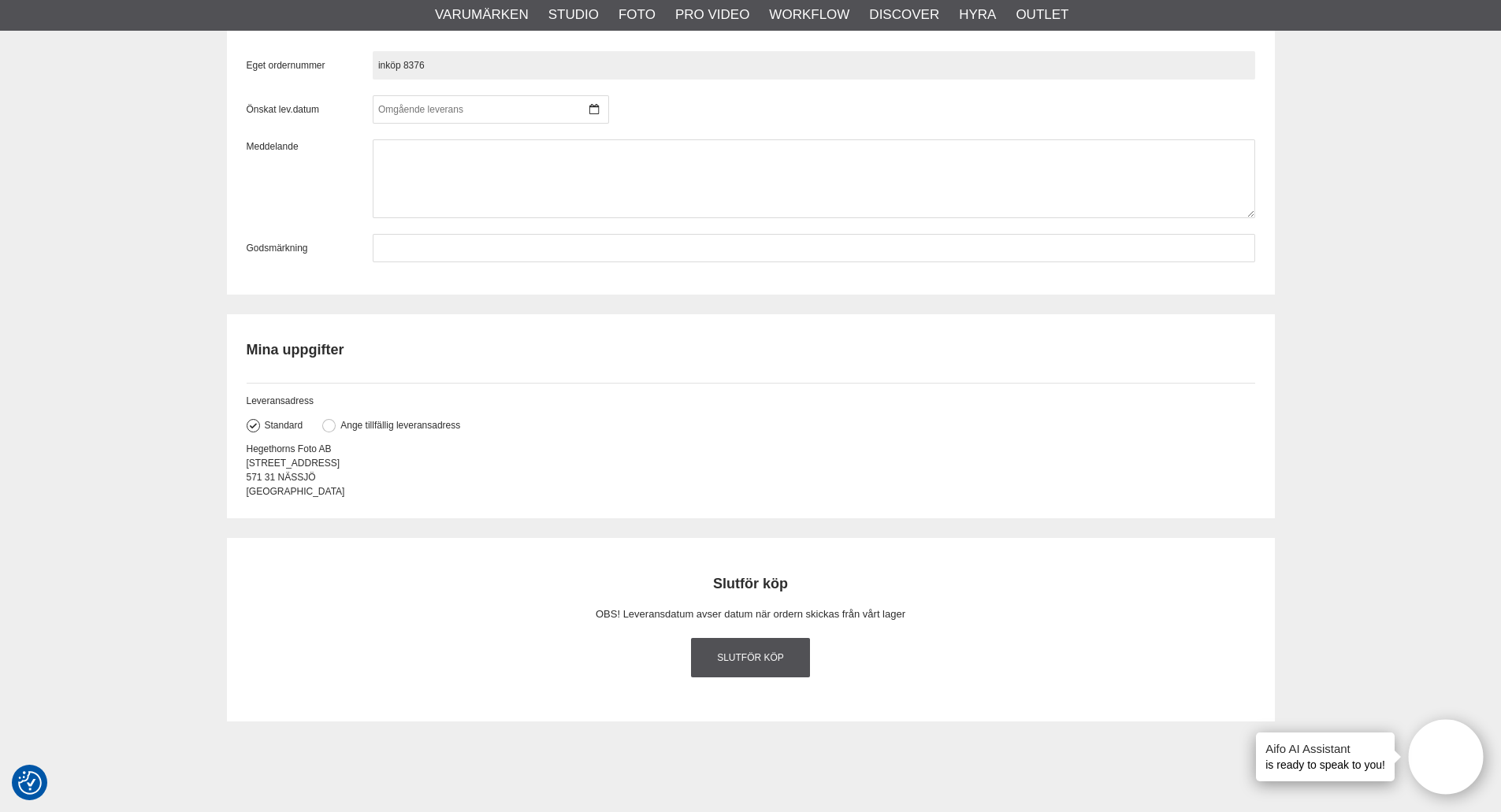
scroll to position [1733, 0]
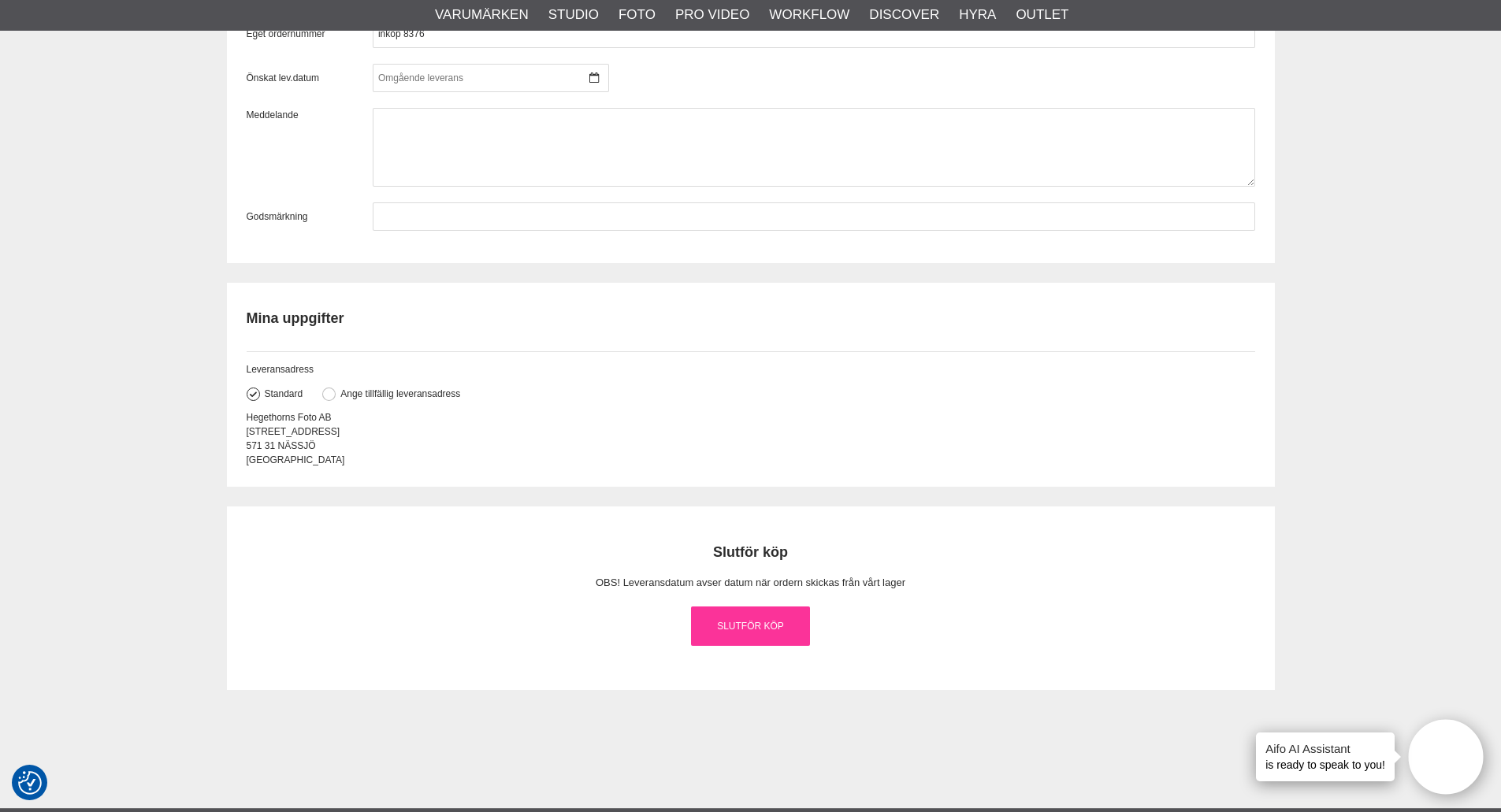
click at [753, 627] on link "Slutför köp" at bounding box center [751, 625] width 119 height 39
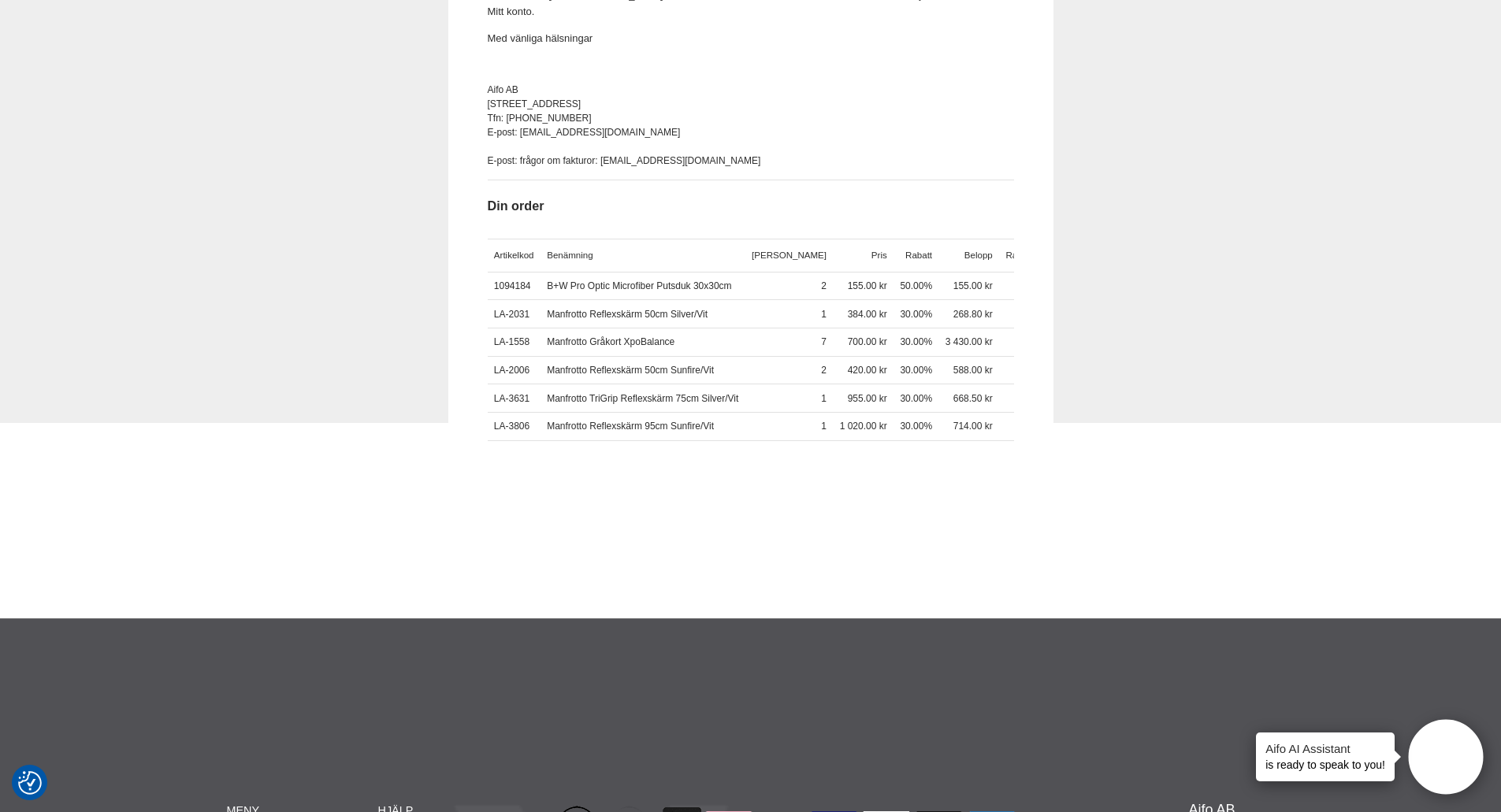
scroll to position [394, 0]
